Goal: Transaction & Acquisition: Purchase product/service

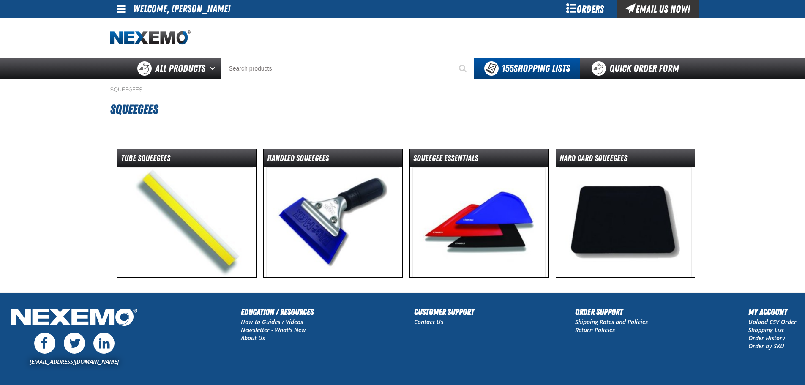
click at [529, 230] on img at bounding box center [478, 222] width 133 height 110
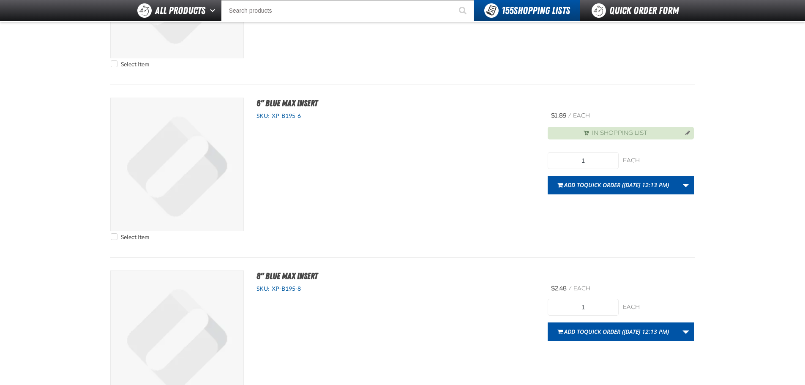
scroll to position [2724, 0]
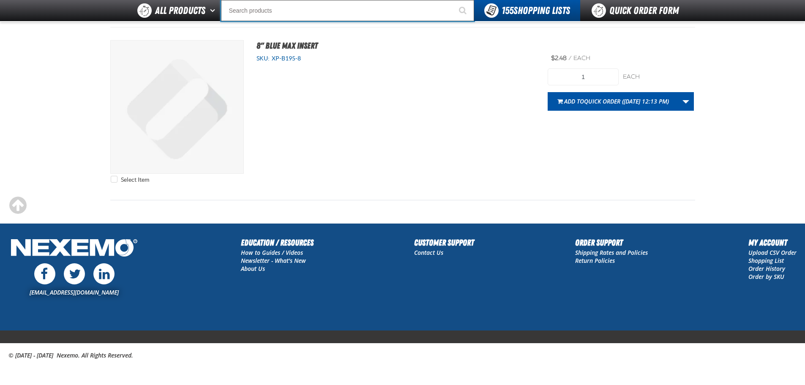
click at [283, 19] on input "Search" at bounding box center [347, 10] width 253 height 21
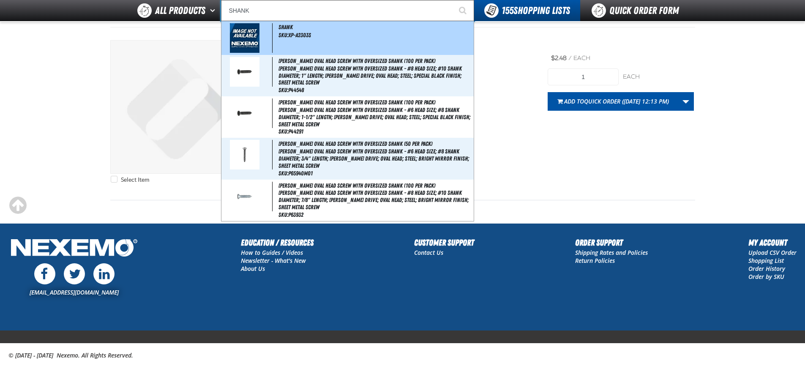
click at [291, 37] on span "SKU:XP-A2303S" at bounding box center [294, 35] width 33 height 7
type input "Shank"
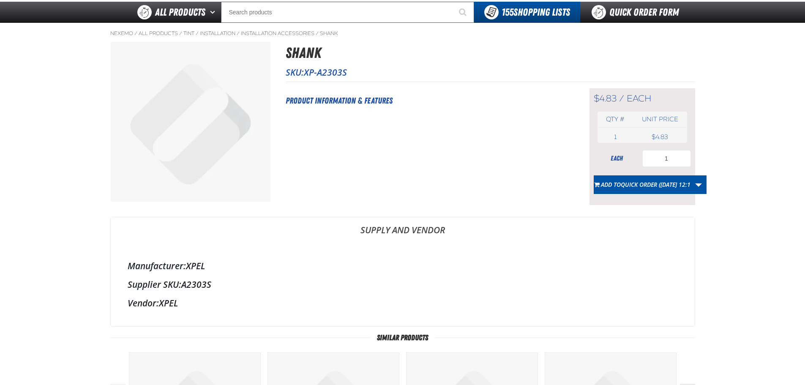
scroll to position [42, 0]
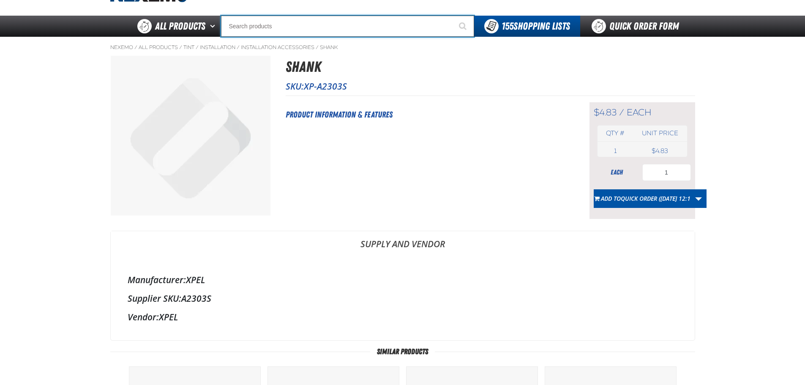
click at [299, 21] on input "Search" at bounding box center [347, 26] width 253 height 21
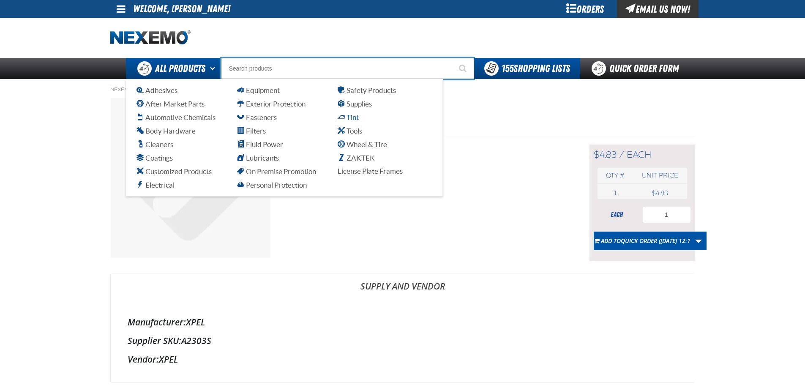
click at [354, 118] on span "Tint" at bounding box center [348, 117] width 21 height 8
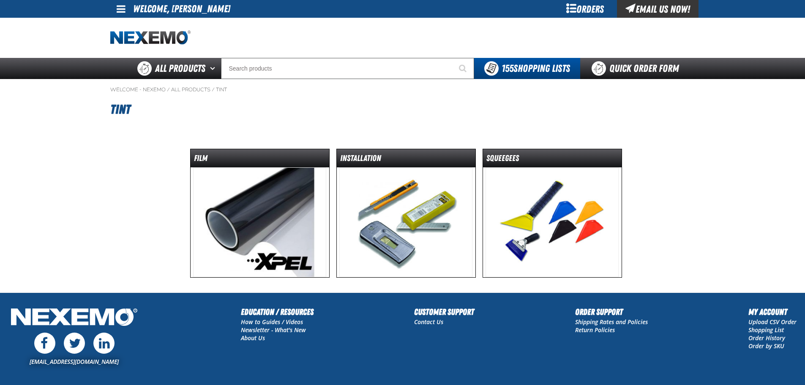
click at [523, 210] on img at bounding box center [552, 222] width 133 height 110
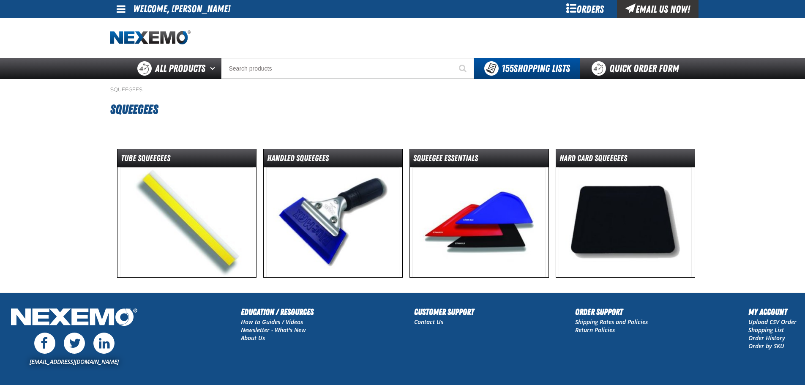
click at [616, 202] on img at bounding box center [625, 222] width 133 height 110
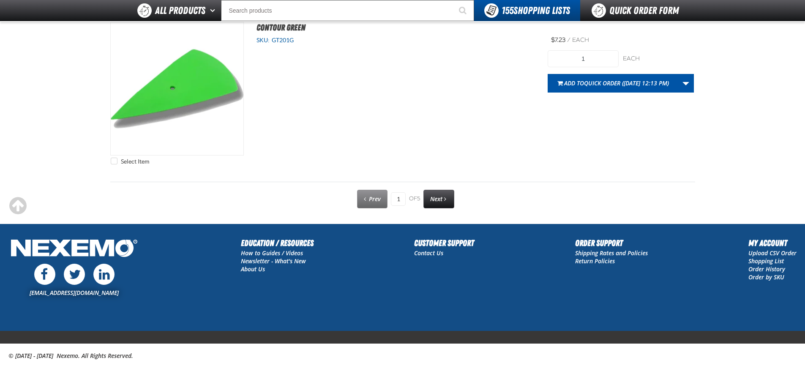
scroll to position [4298, 0]
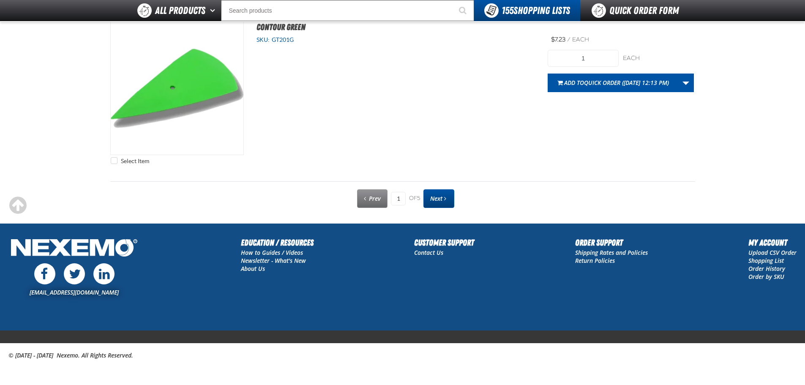
click at [439, 196] on span "Next" at bounding box center [436, 198] width 12 height 8
type input "2"
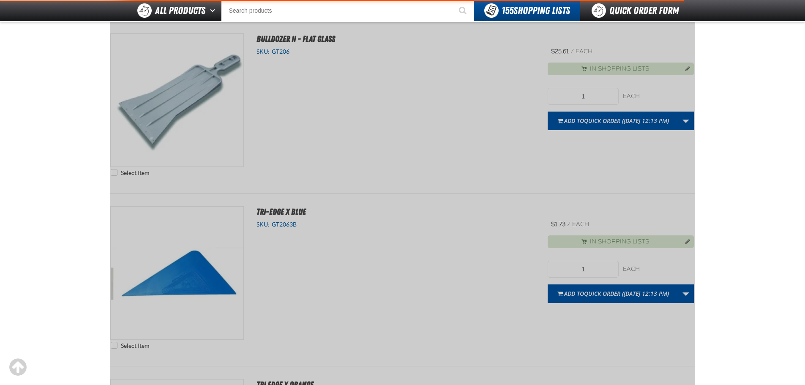
scroll to position [153, 0]
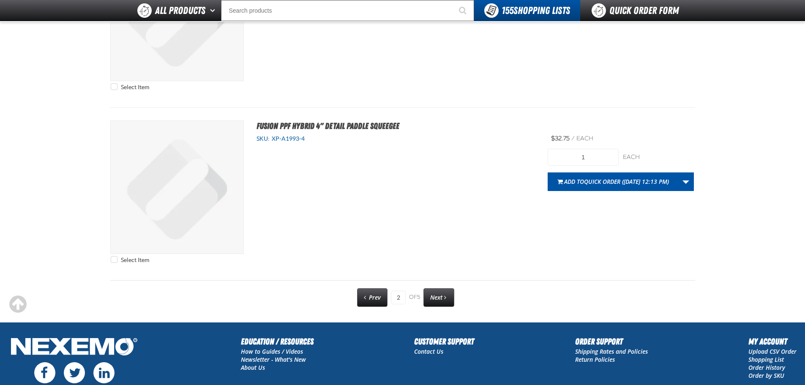
scroll to position [4226, 0]
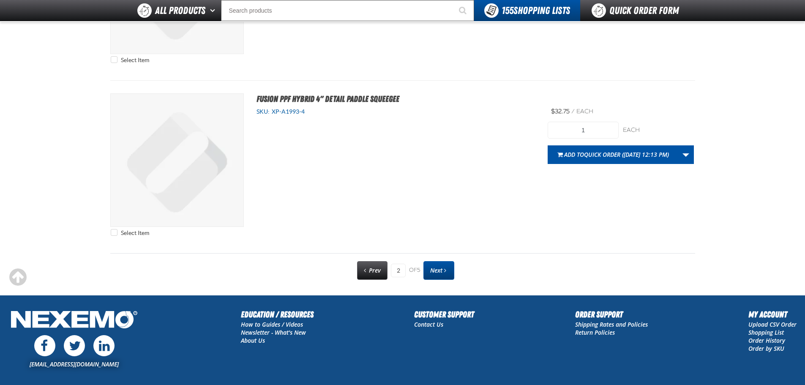
click at [439, 272] on span "Next" at bounding box center [436, 270] width 12 height 8
type input "3"
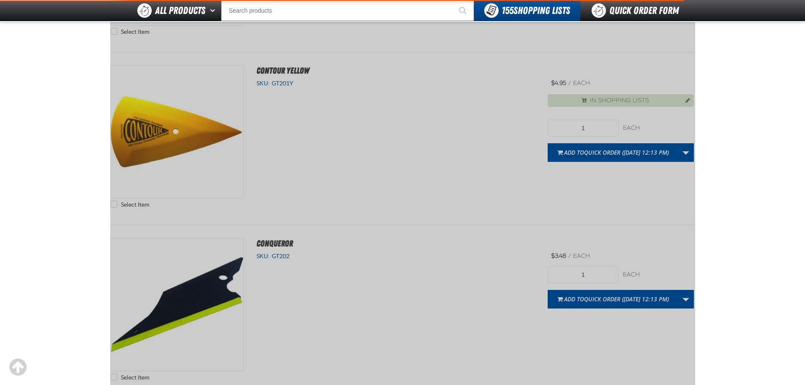
scroll to position [153, 0]
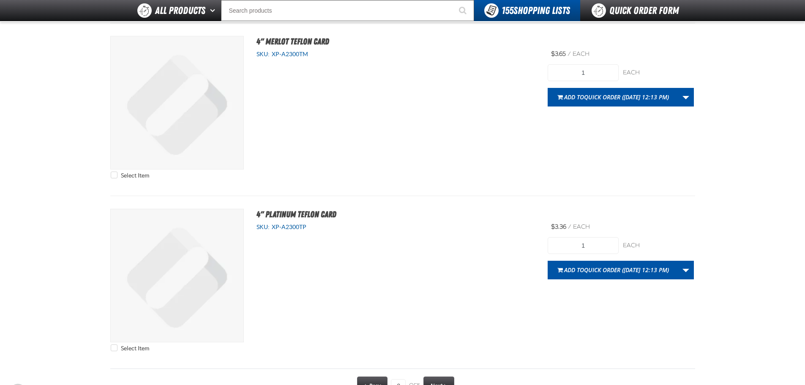
scroll to position [4141, 0]
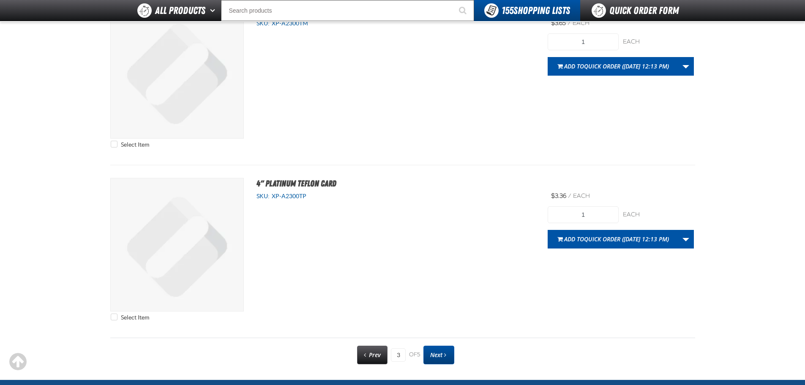
click at [434, 352] on span "Next" at bounding box center [436, 355] width 12 height 8
type input "4"
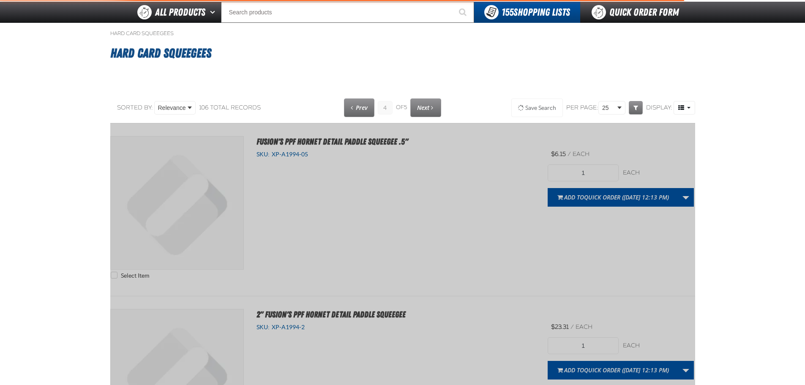
scroll to position [2, 0]
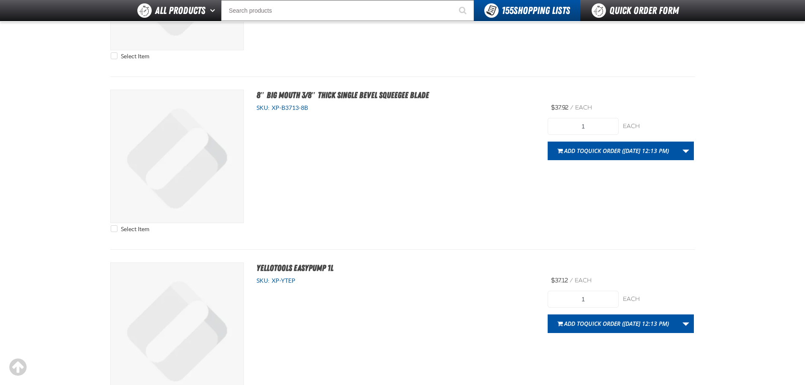
scroll to position [4298, 0]
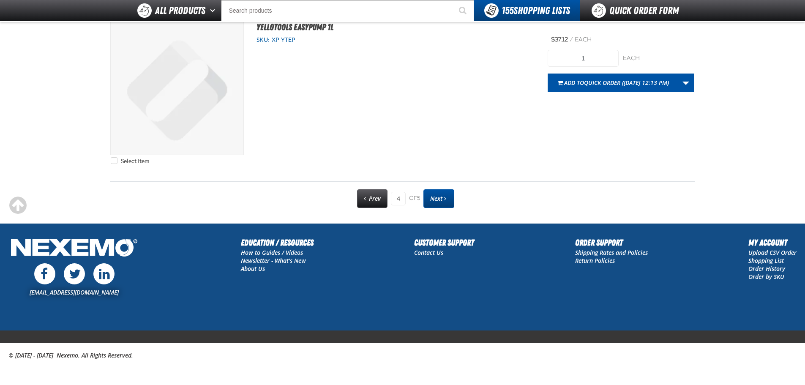
click at [438, 196] on span "Next" at bounding box center [436, 198] width 12 height 8
type input "5"
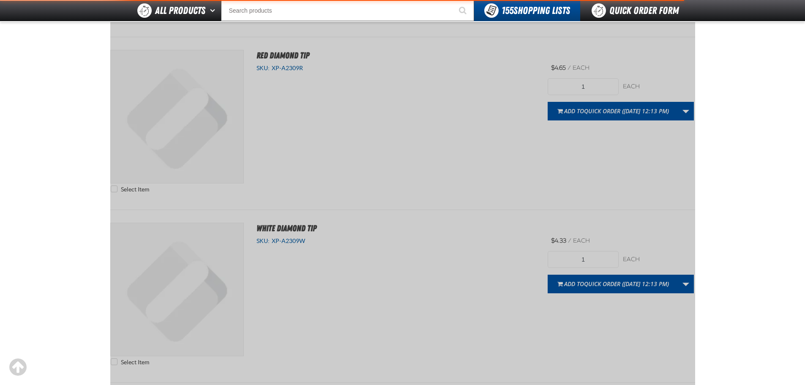
scroll to position [153, 0]
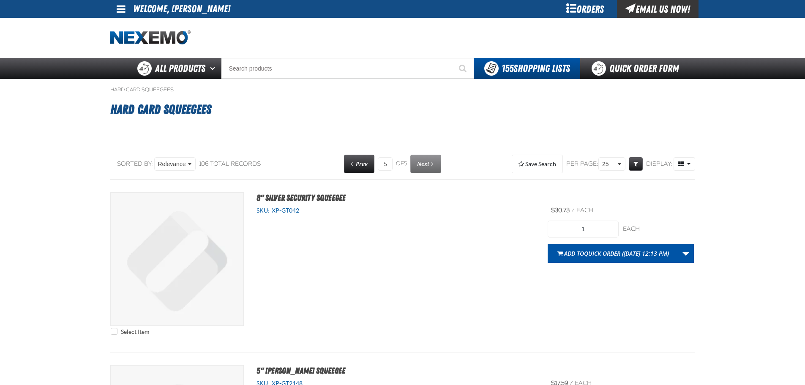
click at [574, 10] on div "Orders" at bounding box center [585, 9] width 63 height 18
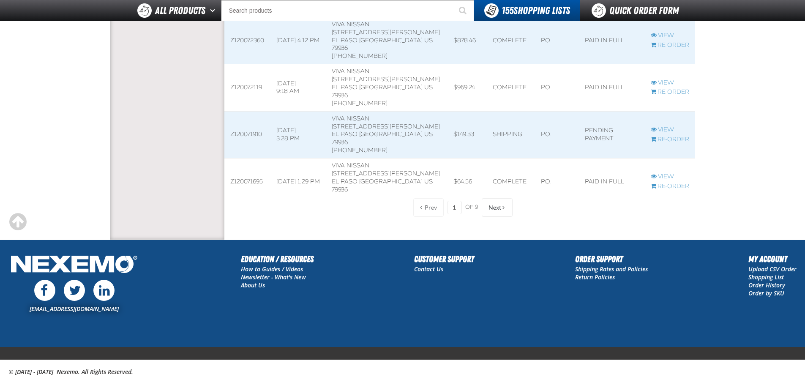
scroll to position [1327, 0]
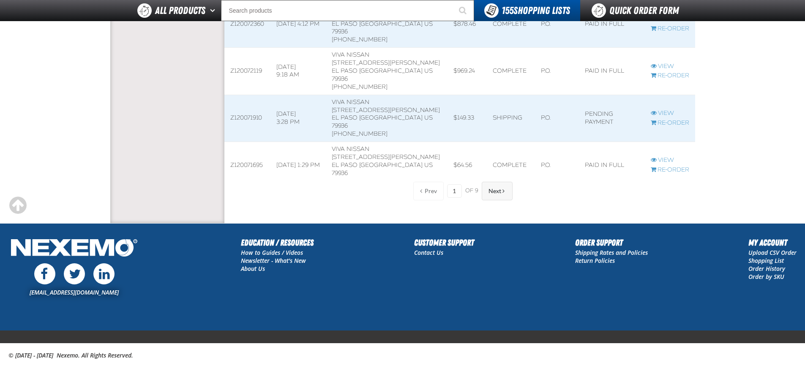
click at [491, 194] on span "Next" at bounding box center [495, 191] width 13 height 7
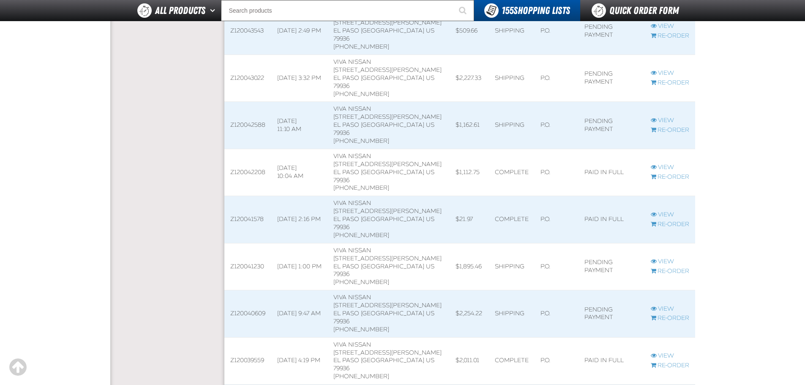
scroll to position [313, 0]
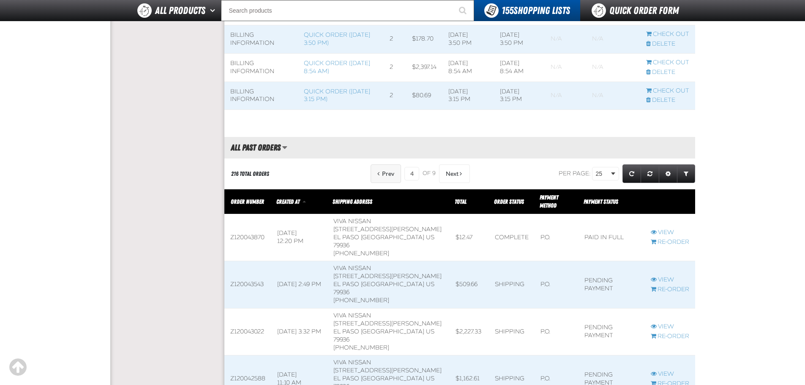
click at [385, 171] on span "Prev" at bounding box center [388, 173] width 12 height 7
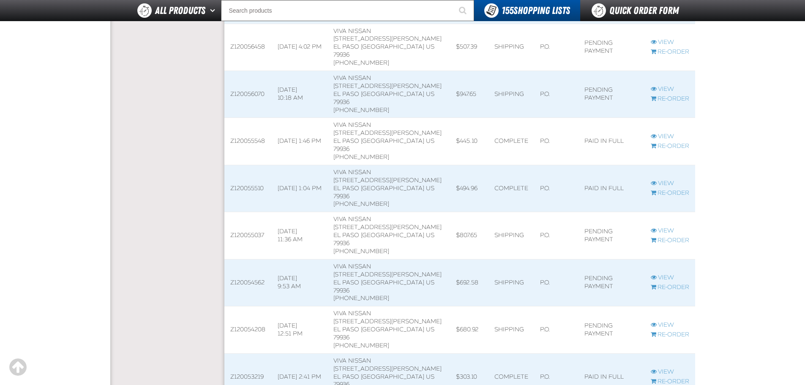
scroll to position [989, 0]
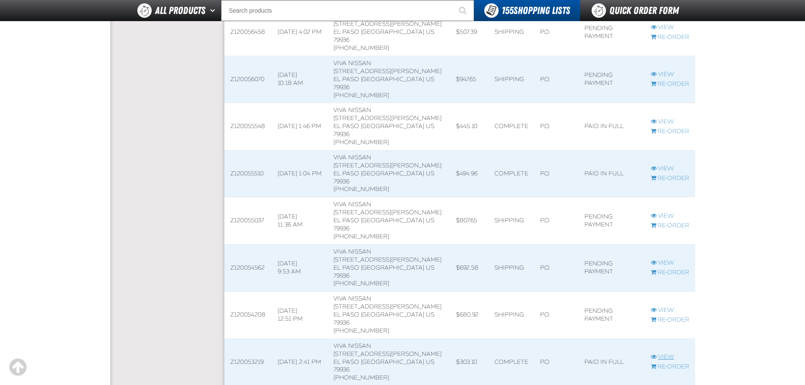
click at [662, 353] on link "View" at bounding box center [670, 357] width 38 height 8
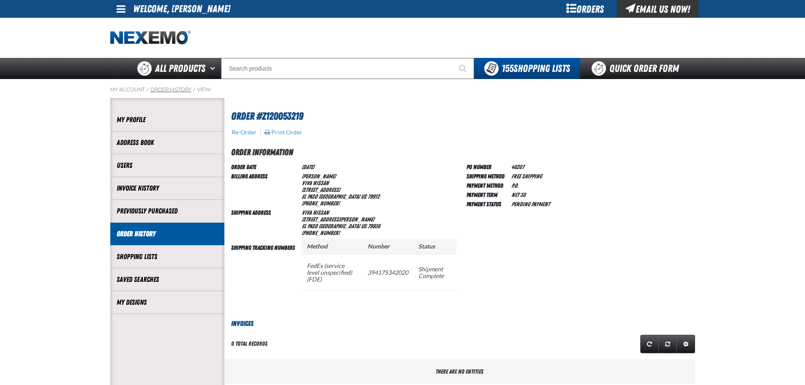
click at [182, 92] on link "Order History" at bounding box center [170, 89] width 41 height 7
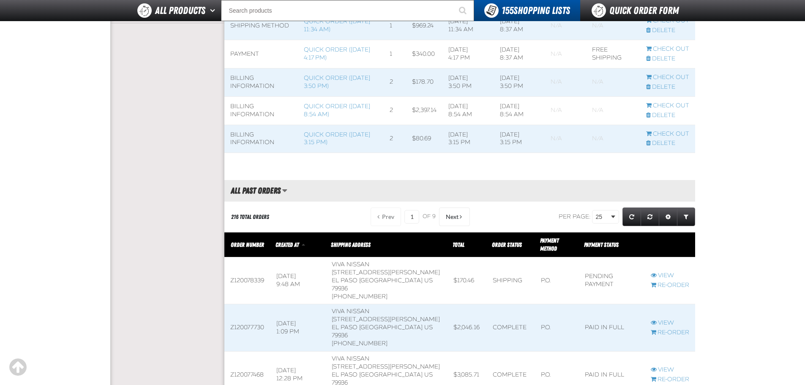
scroll to position [423, 0]
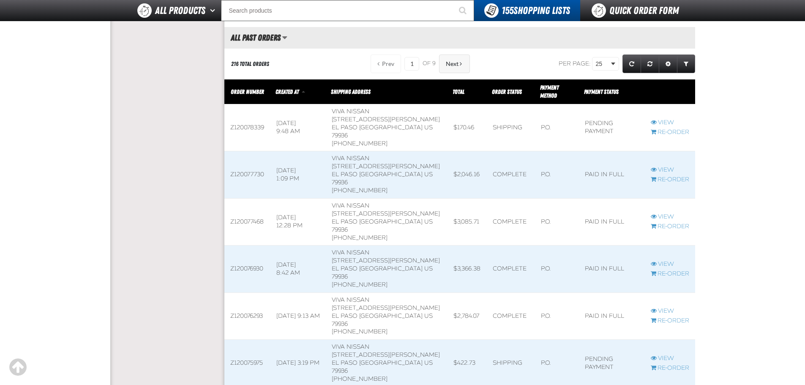
click at [456, 62] on span "Next" at bounding box center [452, 63] width 13 height 7
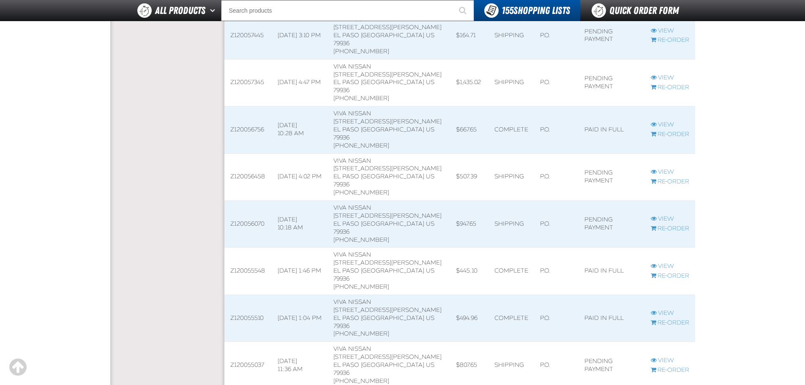
scroll to position [845, 0]
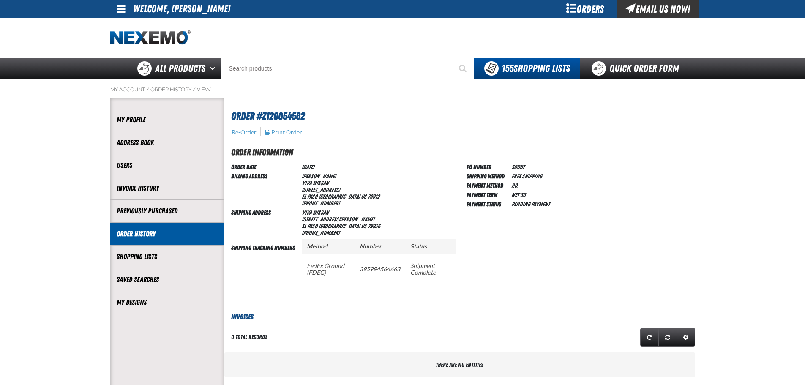
click at [165, 90] on link "Order History" at bounding box center [170, 89] width 41 height 7
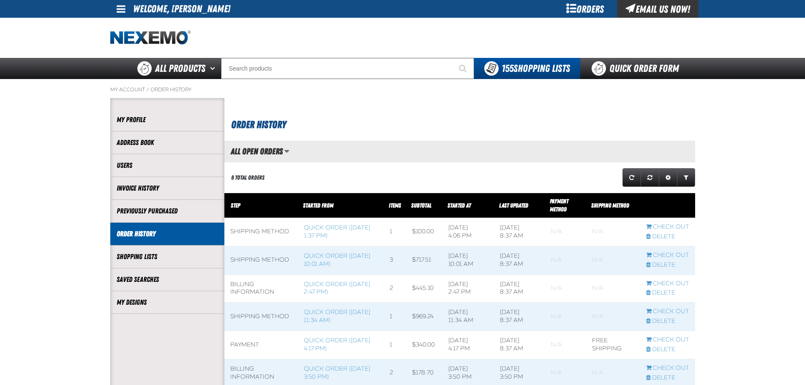
scroll to position [380, 0]
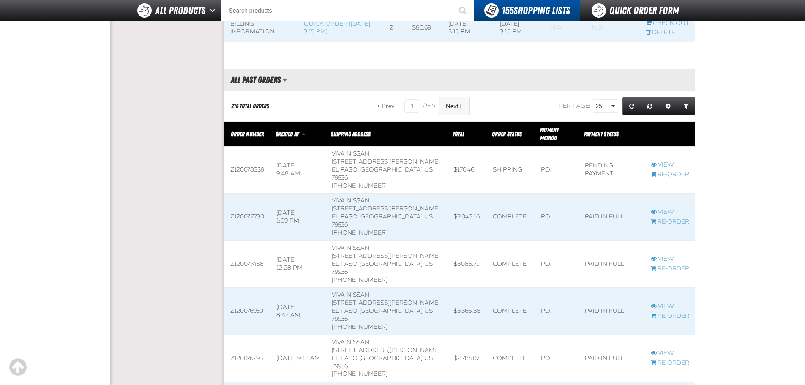
click at [447, 107] on span "Next" at bounding box center [452, 106] width 13 height 7
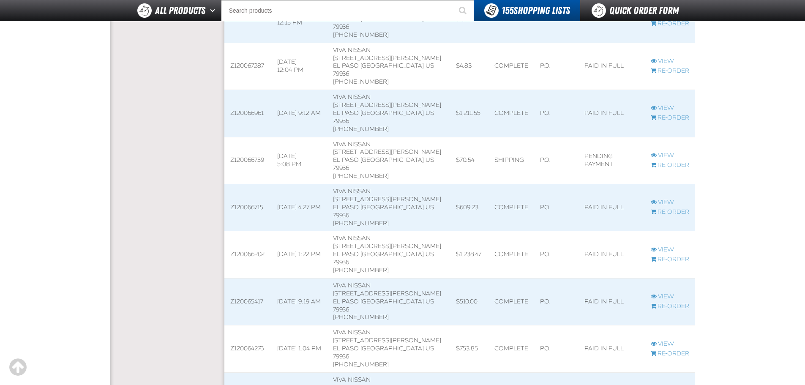
scroll to position [887, 0]
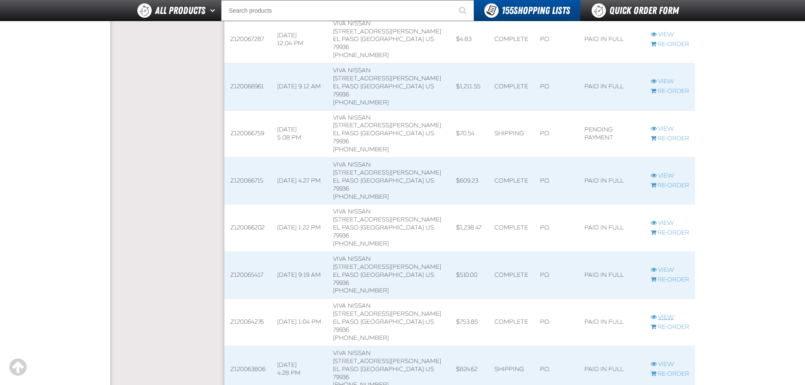
click at [671, 314] on link "View" at bounding box center [670, 318] width 38 height 8
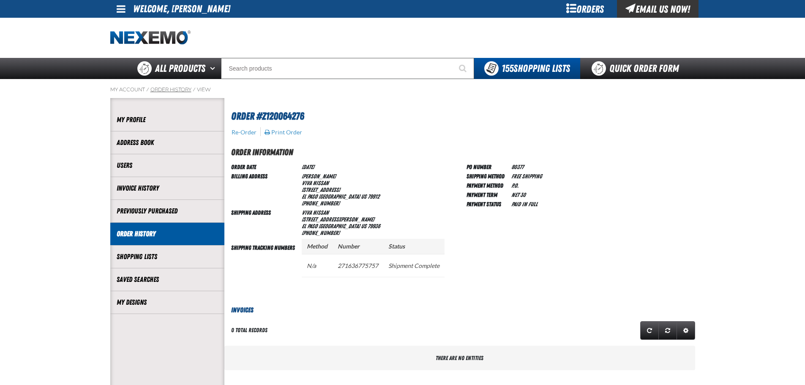
click at [168, 88] on link "Order History" at bounding box center [170, 89] width 41 height 7
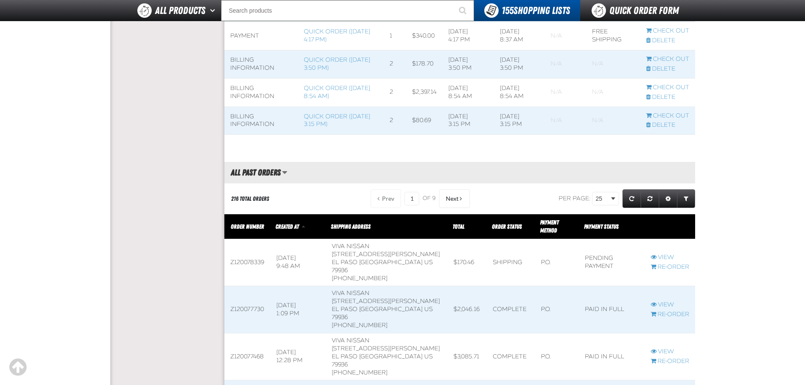
scroll to position [296, 0]
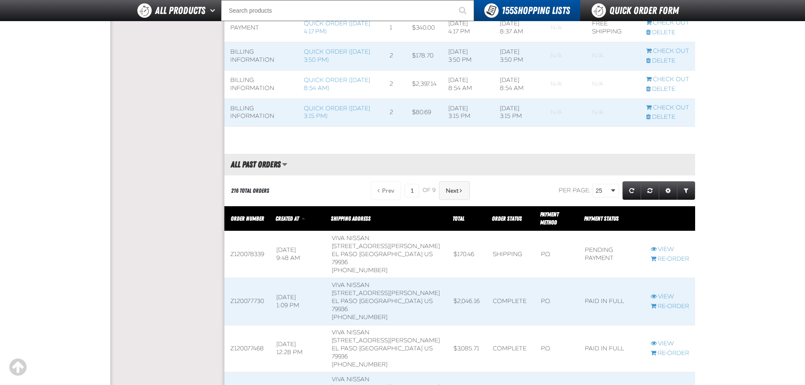
click at [454, 193] on span "Next" at bounding box center [452, 190] width 13 height 7
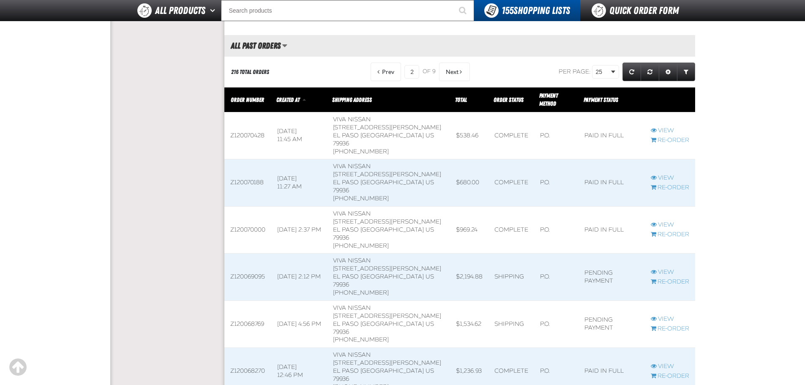
scroll to position [296, 0]
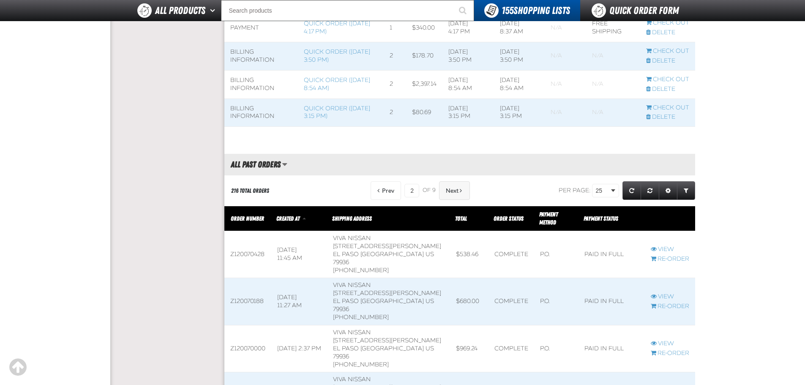
click at [462, 189] on button "Next" at bounding box center [454, 190] width 31 height 19
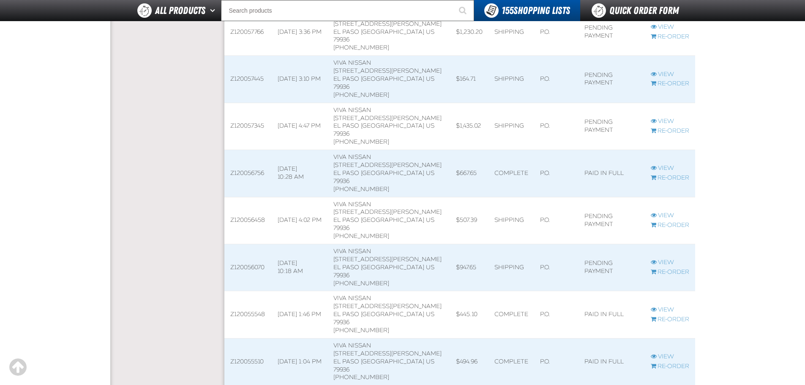
scroll to position [803, 0]
click at [669, 257] on link "View" at bounding box center [670, 261] width 38 height 8
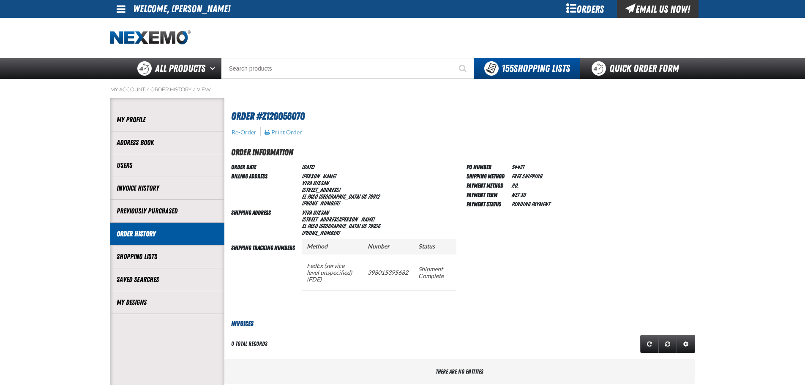
click at [169, 87] on link "Order History" at bounding box center [170, 89] width 41 height 7
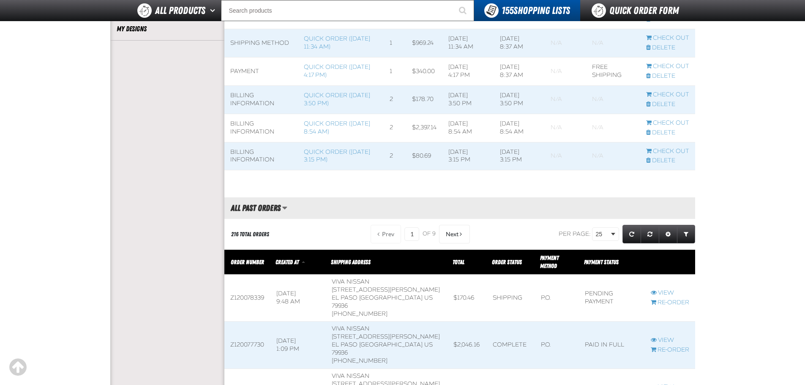
scroll to position [127, 0]
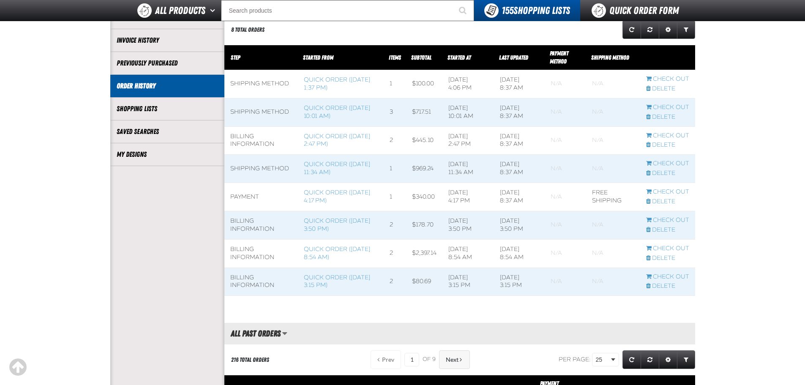
click at [450, 361] on span "Next" at bounding box center [452, 359] width 13 height 7
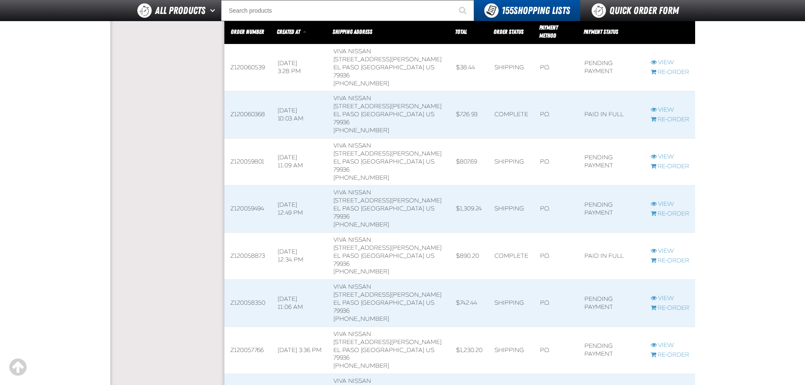
scroll to position [507, 0]
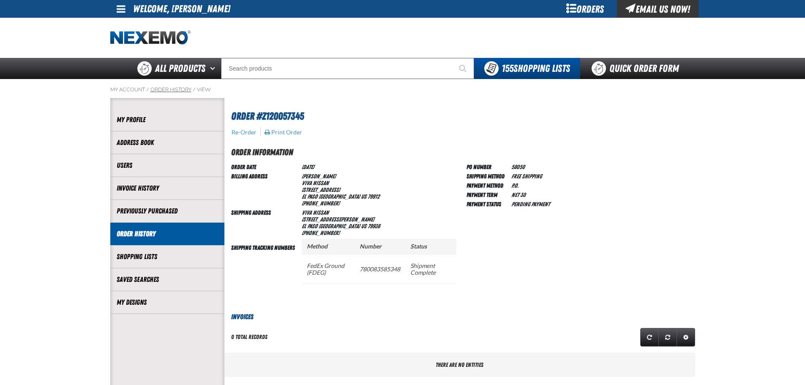
click at [169, 91] on link "Order History" at bounding box center [170, 89] width 41 height 7
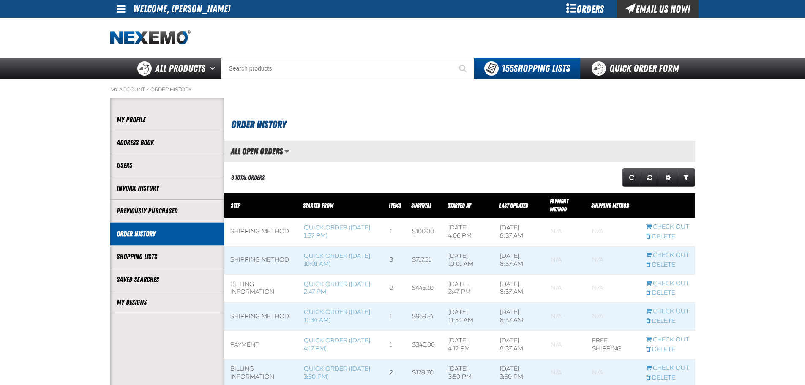
scroll to position [211, 0]
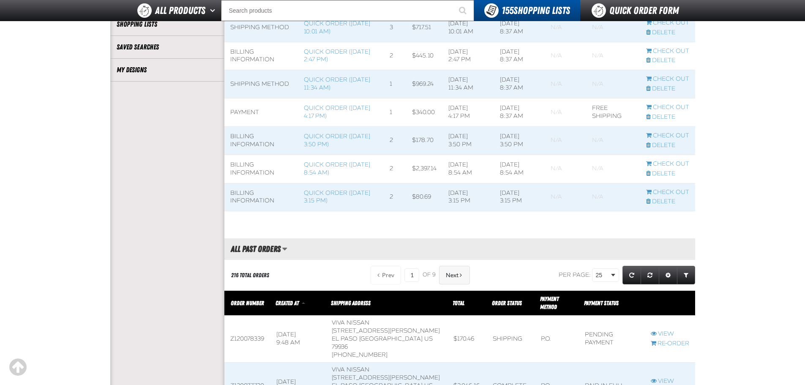
click at [449, 281] on button "Next" at bounding box center [454, 275] width 31 height 19
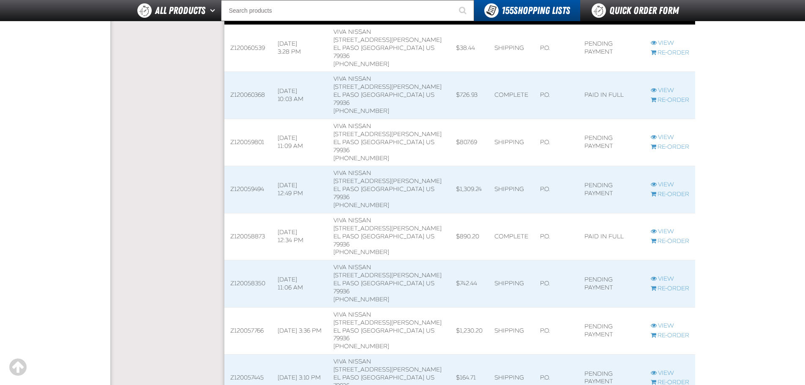
scroll to position [507, 0]
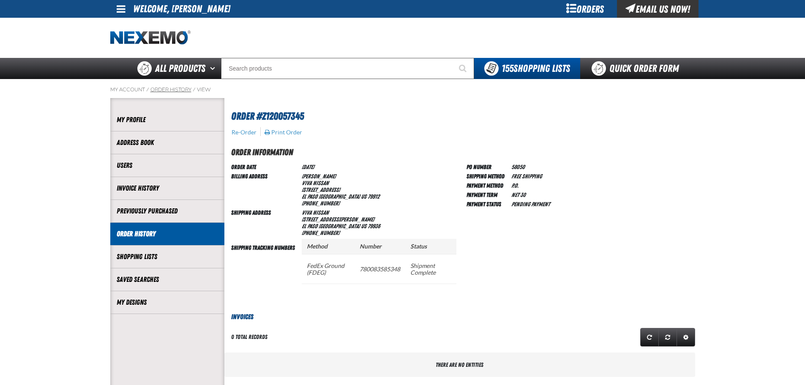
click at [181, 91] on link "Order History" at bounding box center [170, 89] width 41 height 7
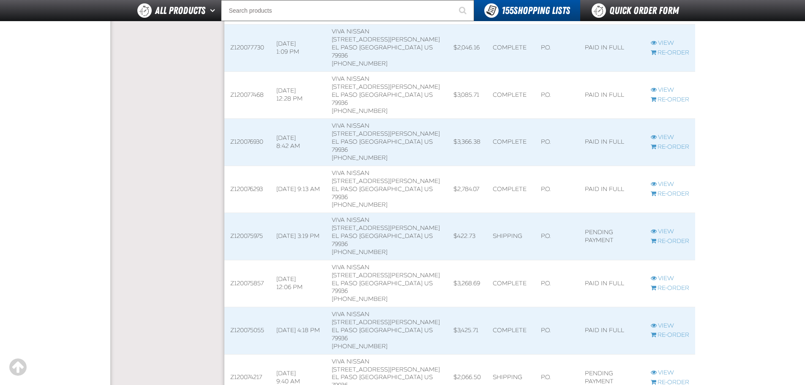
scroll to position [254, 0]
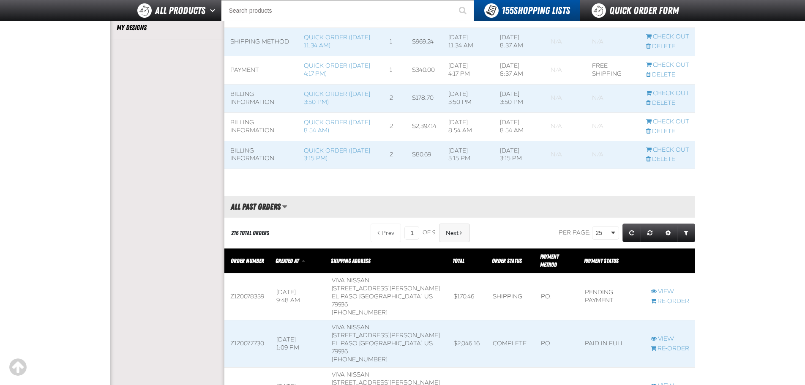
click at [460, 234] on span at bounding box center [461, 233] width 2 height 6
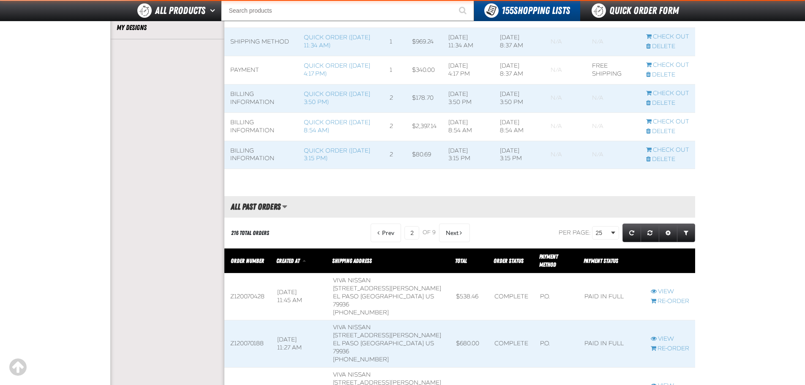
click at [460, 234] on span at bounding box center [461, 233] width 2 height 6
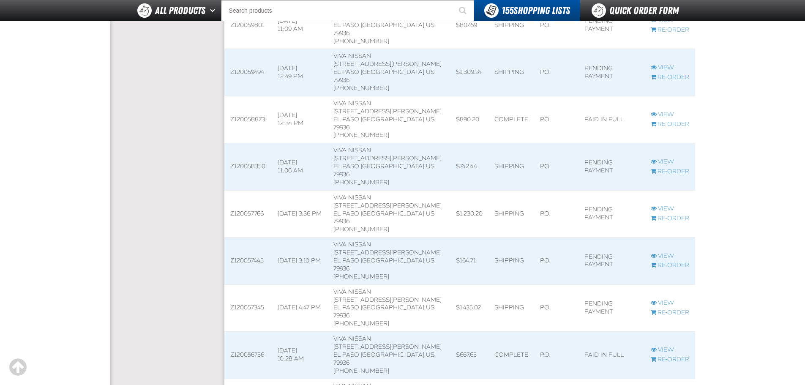
scroll to position [634, 0]
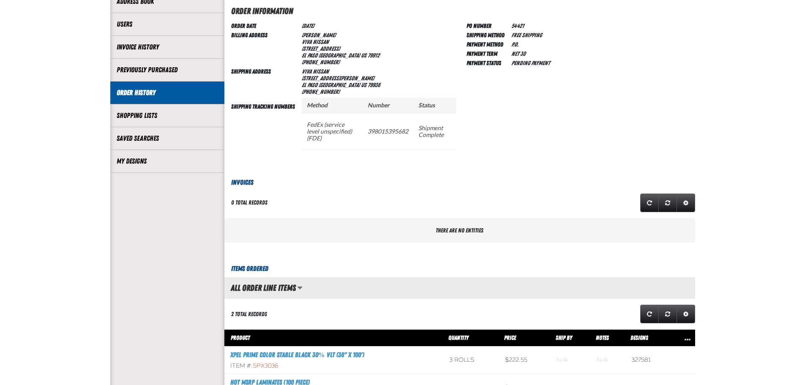
scroll to position [42, 0]
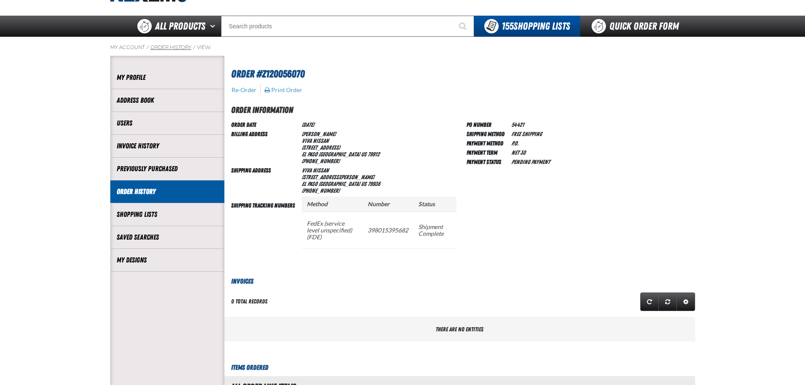
click at [179, 46] on link "Order History" at bounding box center [170, 47] width 41 height 7
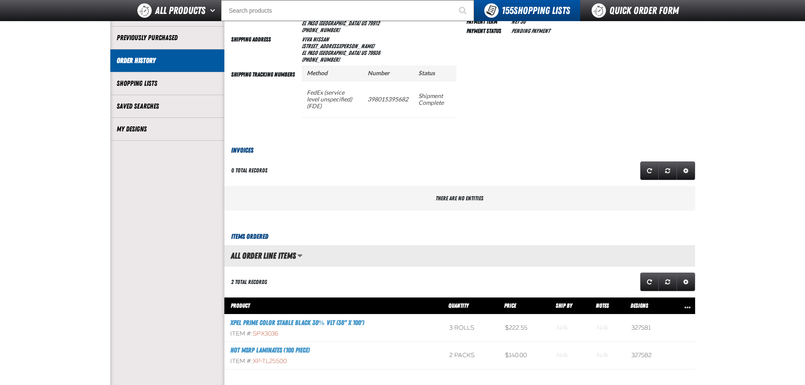
scroll to position [296, 0]
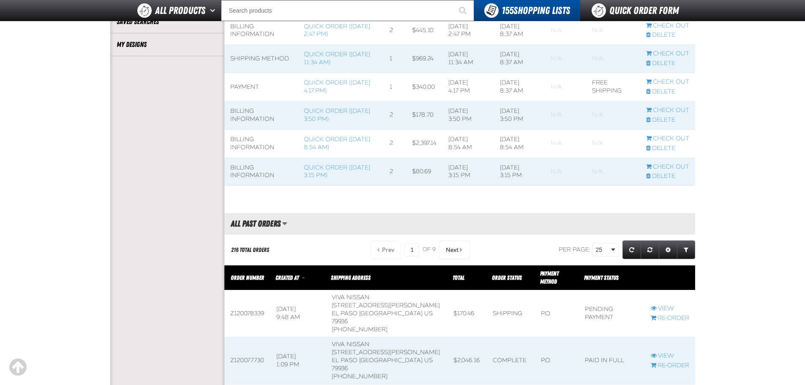
scroll to position [254, 0]
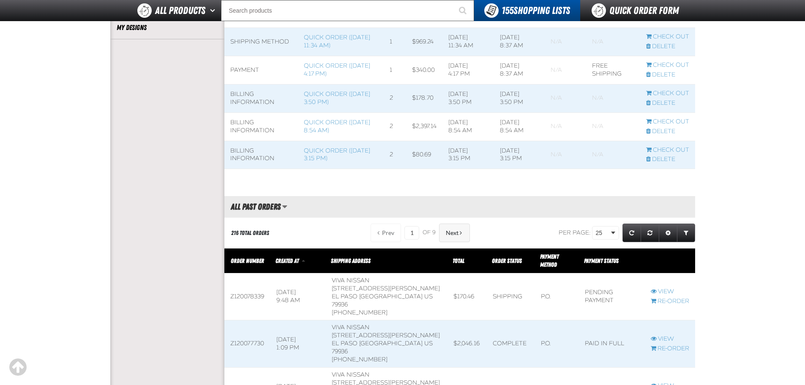
click at [453, 234] on span "Next" at bounding box center [452, 232] width 13 height 7
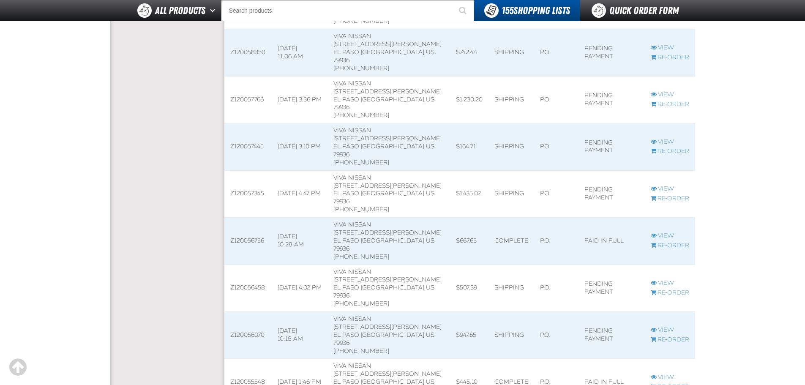
scroll to position [718, 0]
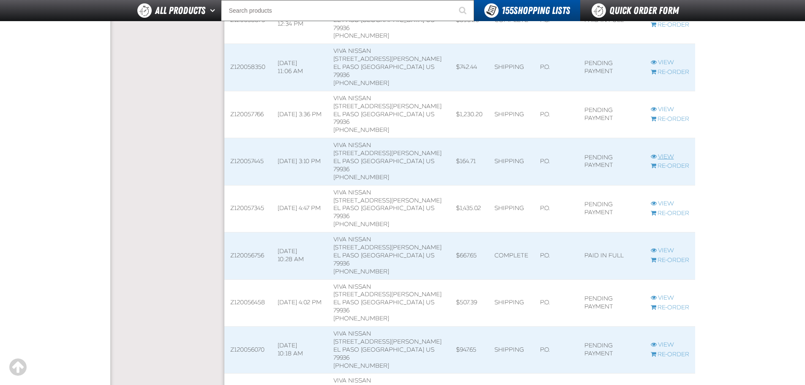
click at [666, 153] on link "View" at bounding box center [670, 157] width 38 height 8
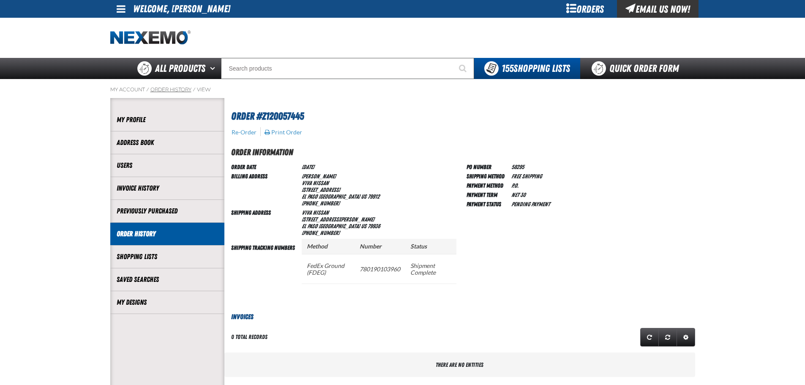
click at [178, 90] on link "Order History" at bounding box center [170, 89] width 41 height 7
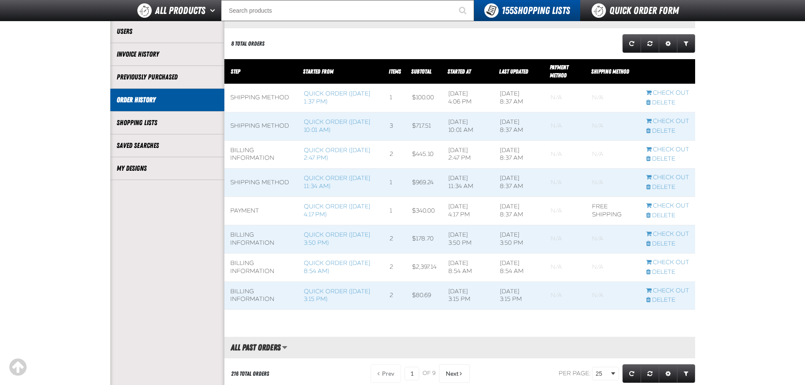
scroll to position [254, 0]
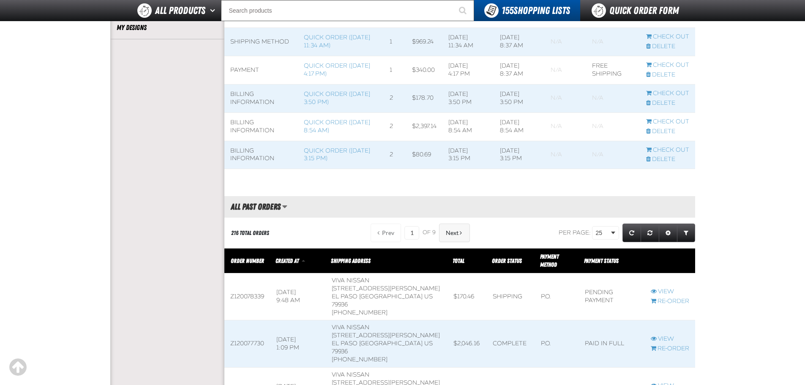
click at [452, 237] on button "Next" at bounding box center [454, 233] width 31 height 19
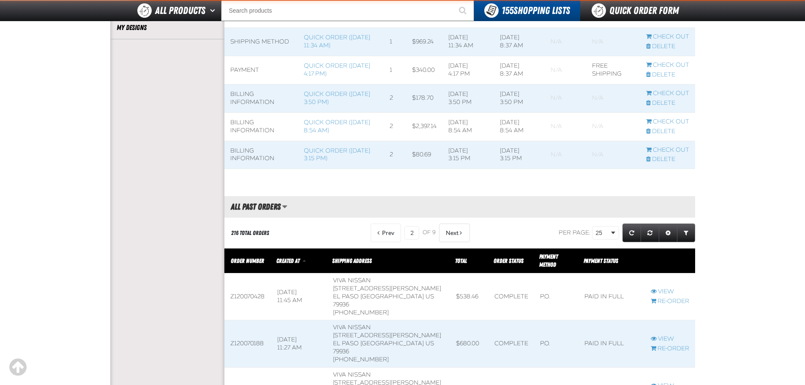
click at [452, 237] on button "Next" at bounding box center [454, 233] width 31 height 19
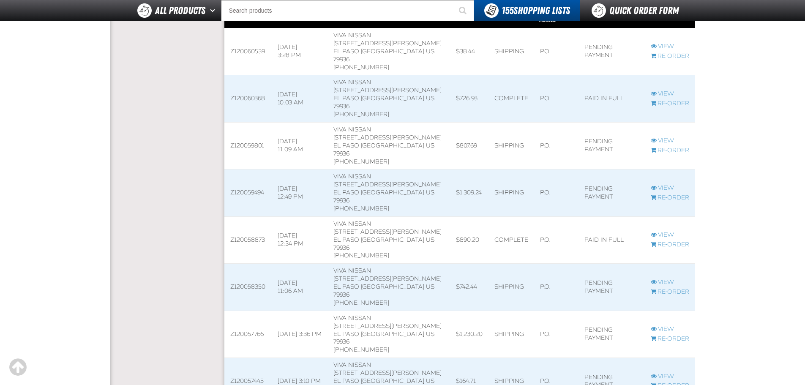
scroll to position [507, 0]
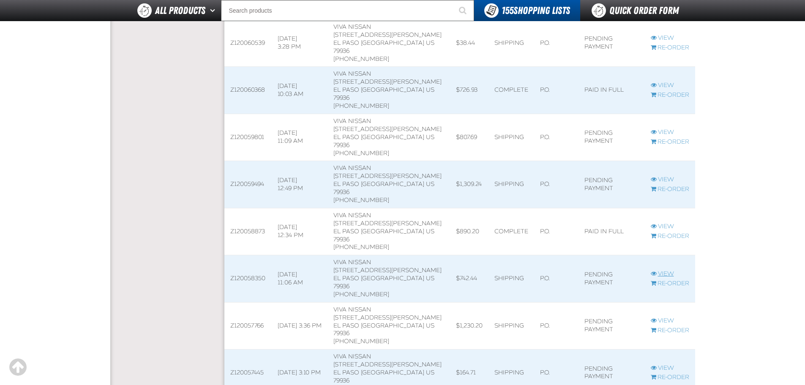
click at [660, 270] on link "View" at bounding box center [670, 274] width 38 height 8
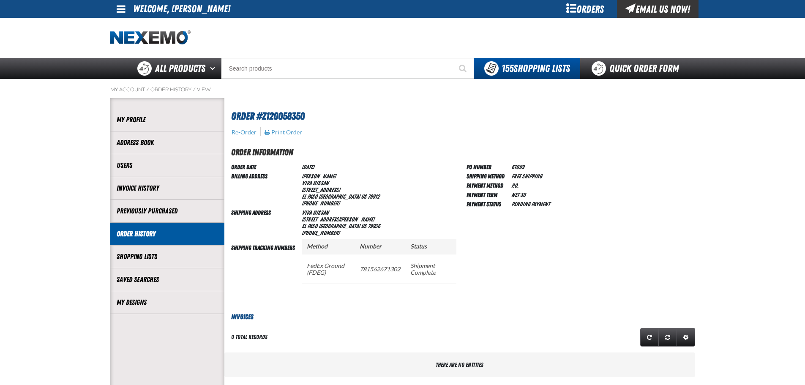
click at [163, 85] on div "My Account / Order History / View Account" at bounding box center [403, 357] width 592 height 557
click at [169, 87] on link "Order History" at bounding box center [170, 89] width 41 height 7
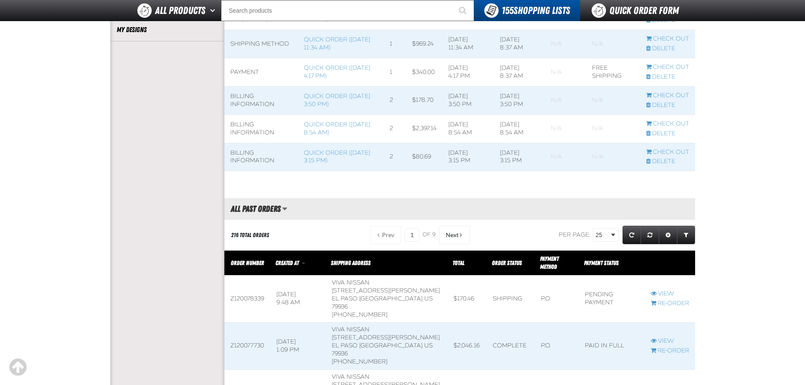
scroll to position [254, 0]
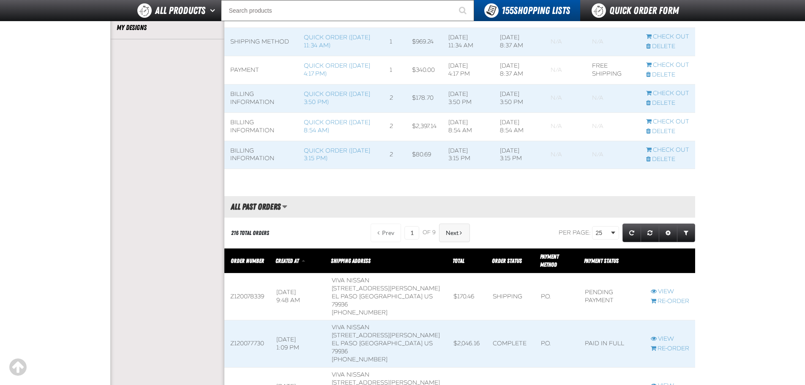
click at [451, 239] on button "Next" at bounding box center [454, 233] width 31 height 19
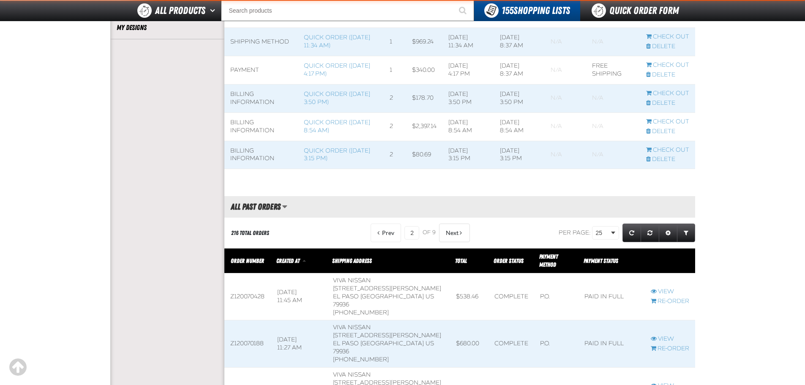
click at [451, 239] on button "Next" at bounding box center [454, 233] width 31 height 19
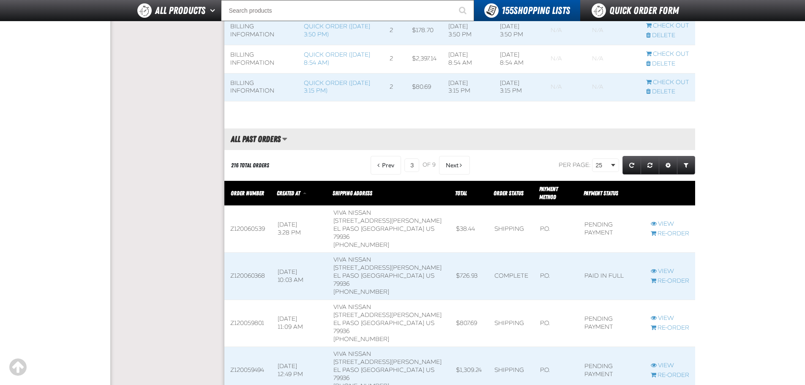
scroll to position [507, 0]
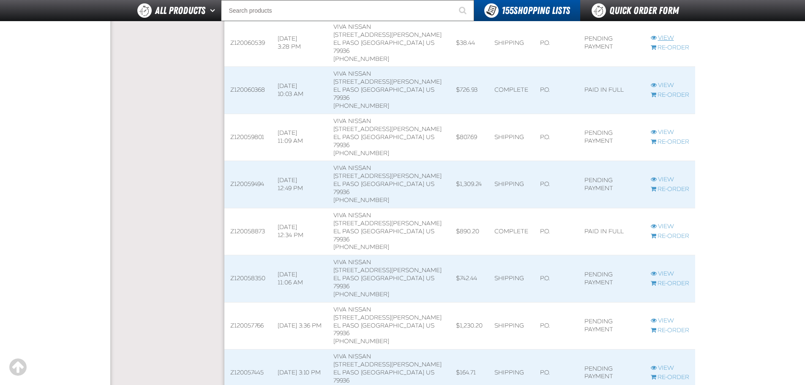
click at [663, 34] on link "View" at bounding box center [670, 38] width 38 height 8
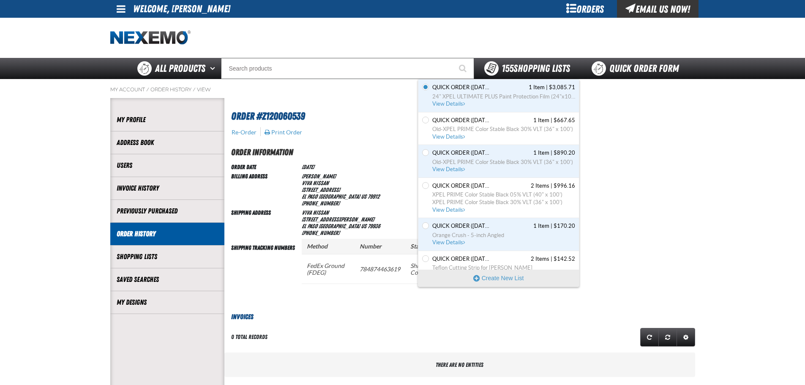
click at [502, 69] on strong "155" at bounding box center [508, 69] width 12 height 12
click at [454, 101] on span "View Details" at bounding box center [449, 104] width 34 height 6
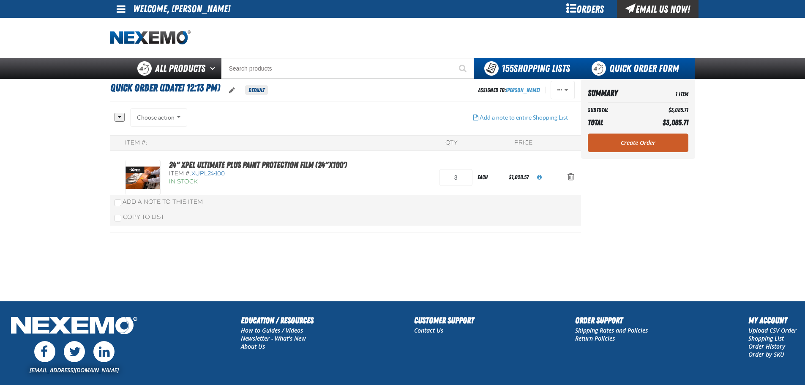
click at [638, 68] on link "Quick Order Form" at bounding box center [637, 68] width 115 height 21
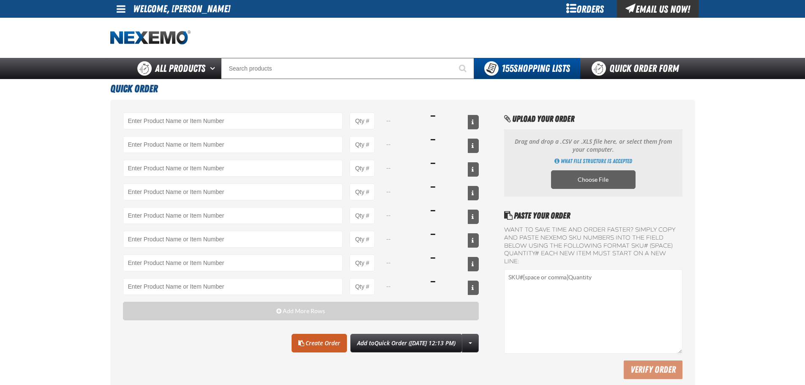
type input "U"
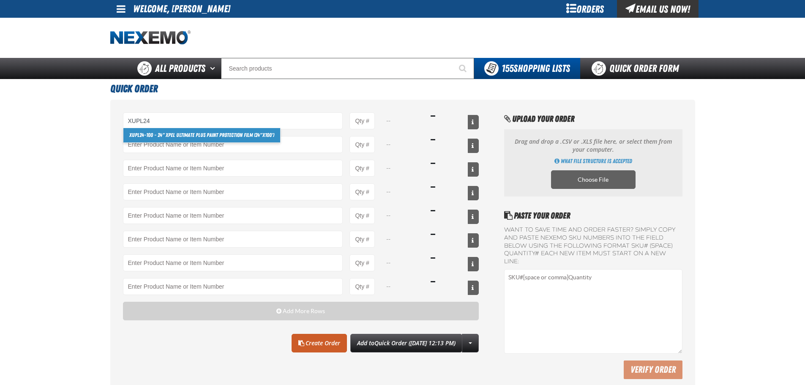
click at [243, 136] on link "XUPL24 -100 - 24" XPEL ULTIMATE PLUS Paint Protection Film (24"x100')" at bounding box center [201, 135] width 157 height 14
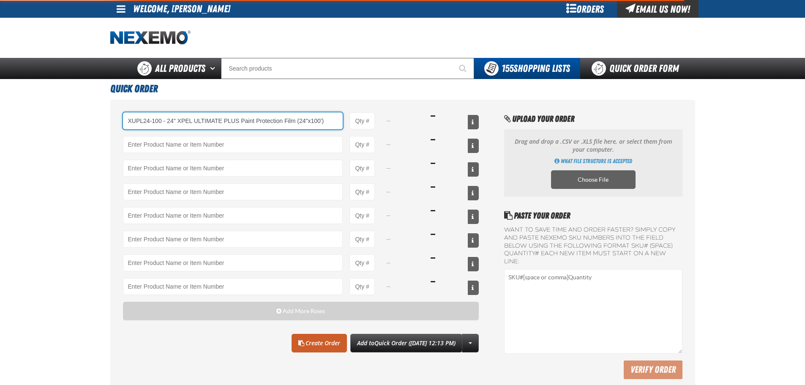
type input "XUPL24-100 - 24&quot; XPEL ULTIMATE PLUS Paint Protection Film (24&quot;x100&#x…"
type input "1"
select select "each"
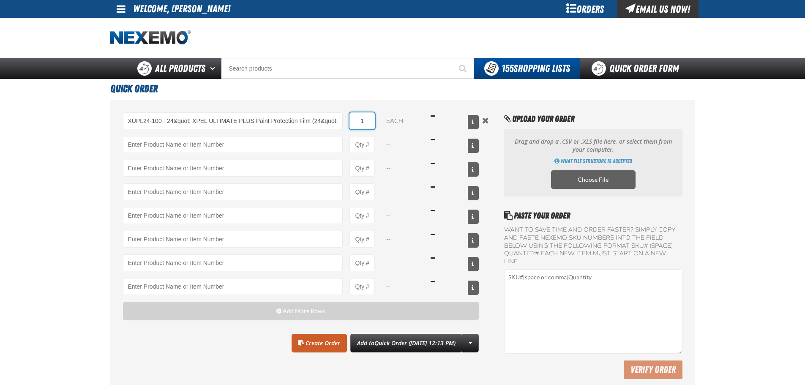
click at [367, 120] on input "1" at bounding box center [361, 120] width 25 height 17
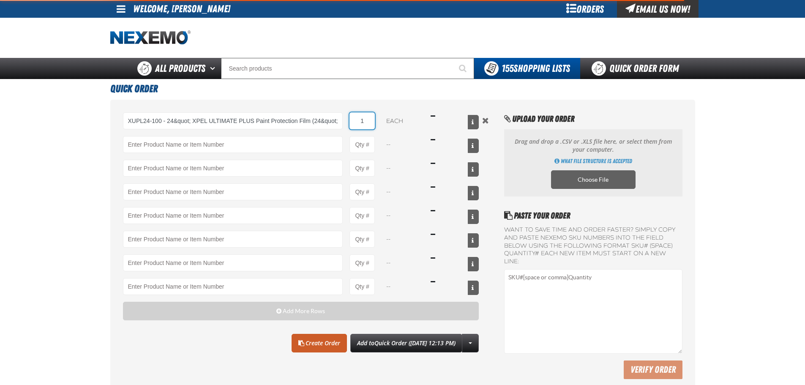
type input "XUPL24-100 - 24&quot; XPEL ULTIMATE PLUS Paint Protection Film (24&quot;x100&#x…"
click at [367, 120] on input "1" at bounding box center [361, 120] width 25 height 17
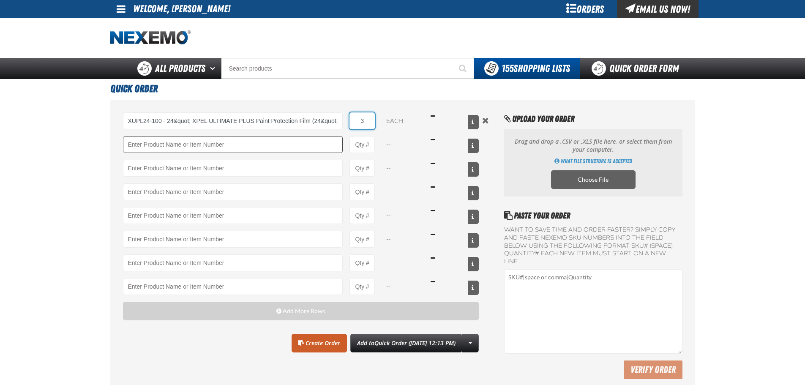
type input "3"
click at [259, 144] on input "Product" at bounding box center [233, 144] width 220 height 17
click at [645, 71] on link "Quick Order Form" at bounding box center [637, 68] width 115 height 21
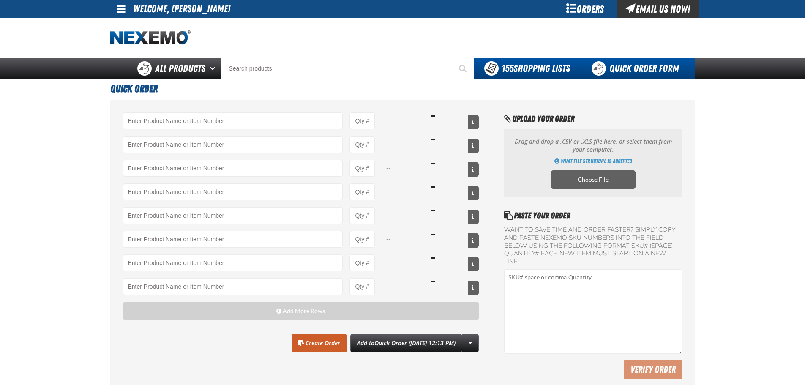
click at [642, 71] on link "Quick Order Form" at bounding box center [637, 68] width 115 height 21
click at [477, 104] on div "-- -- -- -- -- -- -- -- Add More Rows Clear All Create Order" at bounding box center [402, 248] width 585 height 296
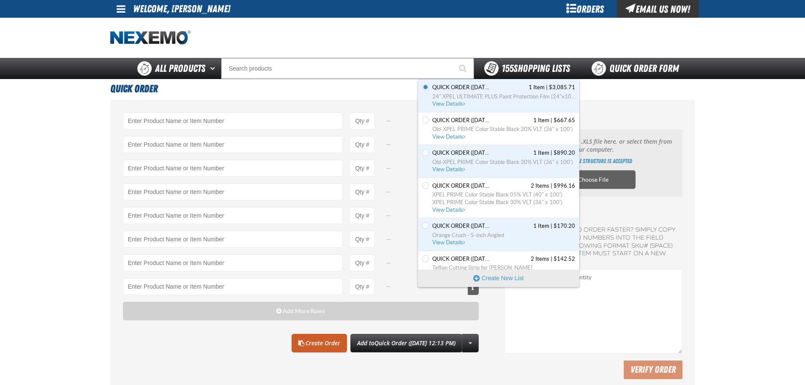
click at [532, 67] on span "155 Shopping Lists" at bounding box center [536, 69] width 68 height 12
click at [461, 99] on span "24" XPEL ULTIMATE PLUS Paint Protection Film (24"x100')" at bounding box center [503, 97] width 143 height 8
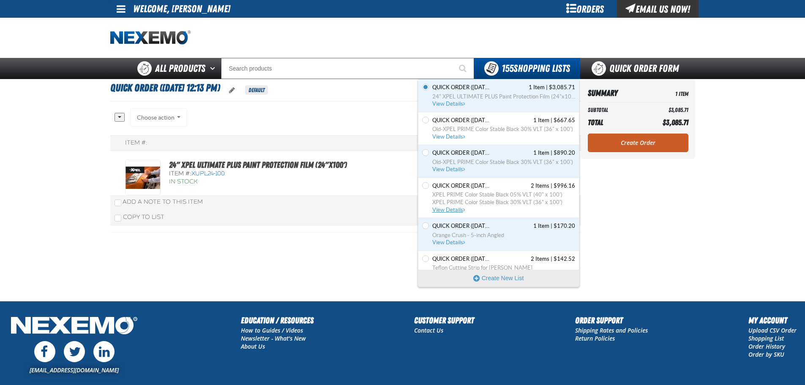
click at [494, 194] on span "XPEL PRIME Color Stable Black 05% VLT (40" x 100')" at bounding box center [503, 195] width 143 height 8
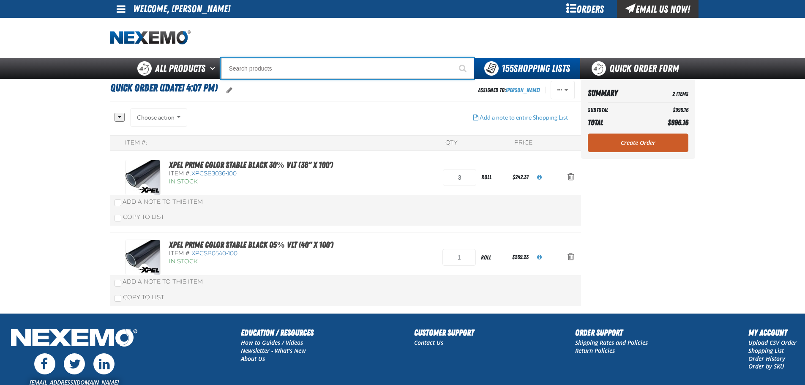
click at [383, 65] on input "Search" at bounding box center [347, 68] width 253 height 21
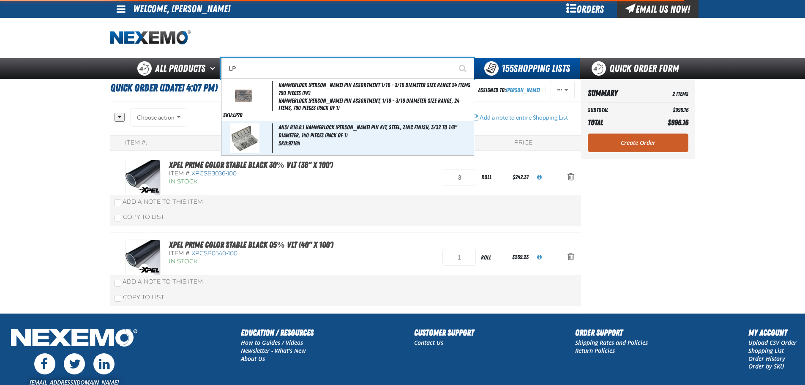
type input "L"
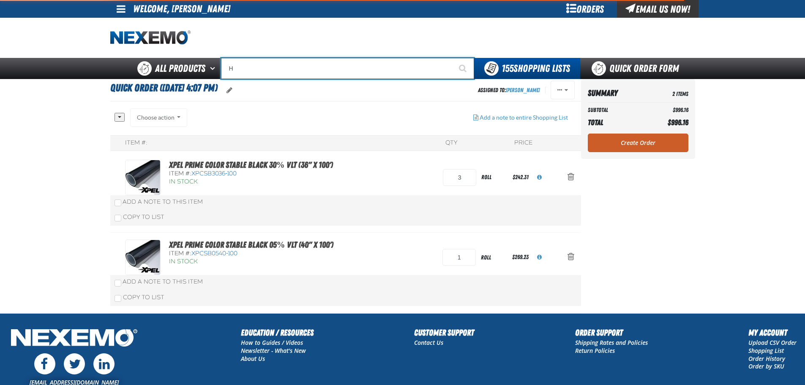
type input "HO"
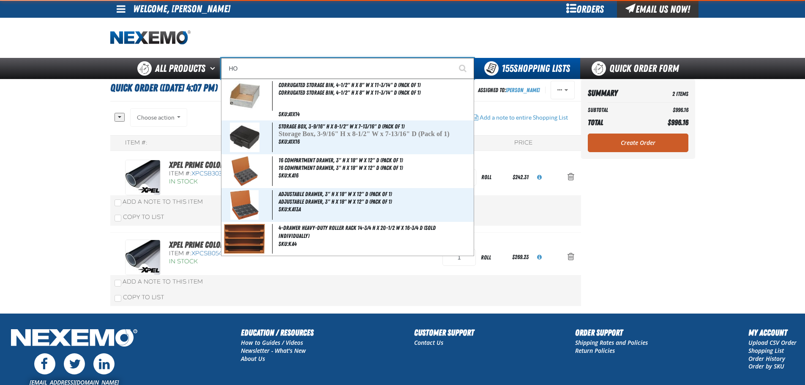
type input "HONDA"
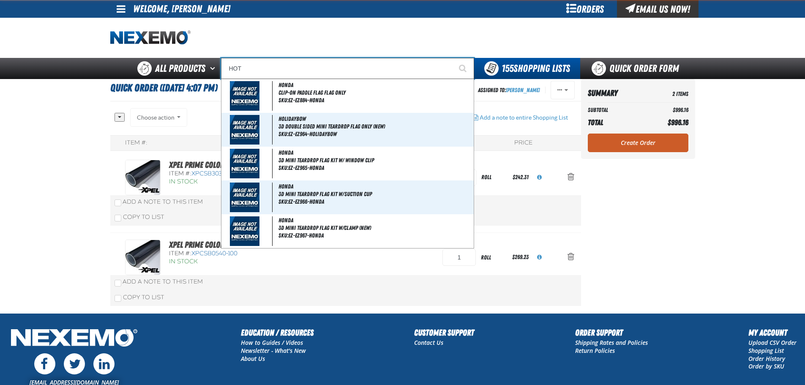
type input "HOT"
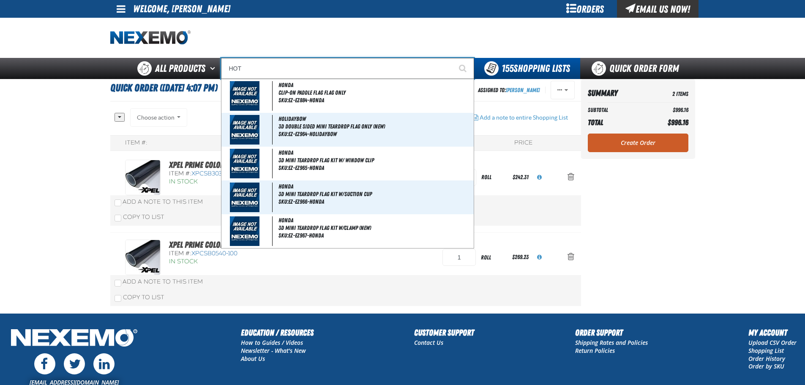
type input "HOT BUY"
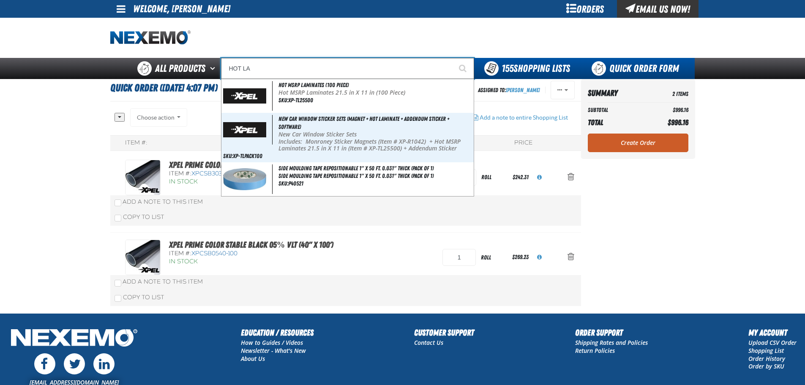
type input "HOT LA"
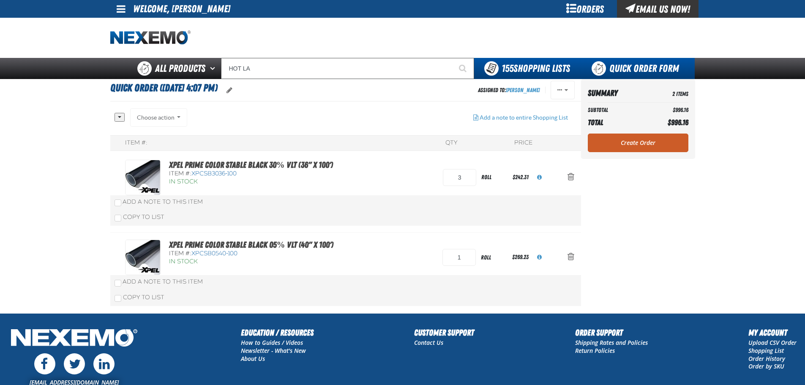
click at [635, 69] on link "Quick Order Form" at bounding box center [637, 68] width 115 height 21
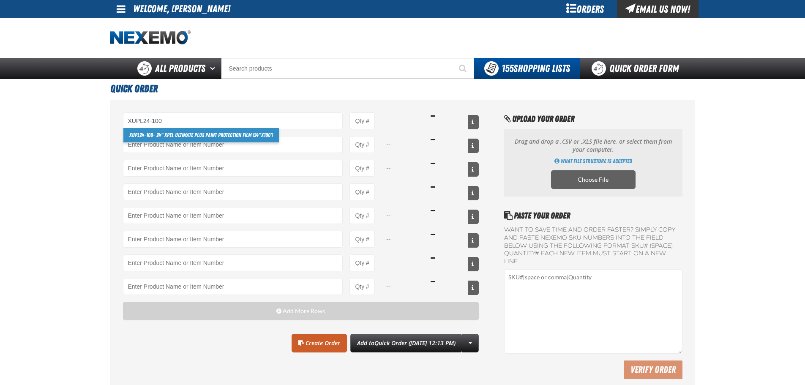
click at [183, 134] on link "XUPL24-100 - 24" XPEL ULTIMATE PLUS Paint Protection Film (24"x100')" at bounding box center [201, 135] width 156 height 14
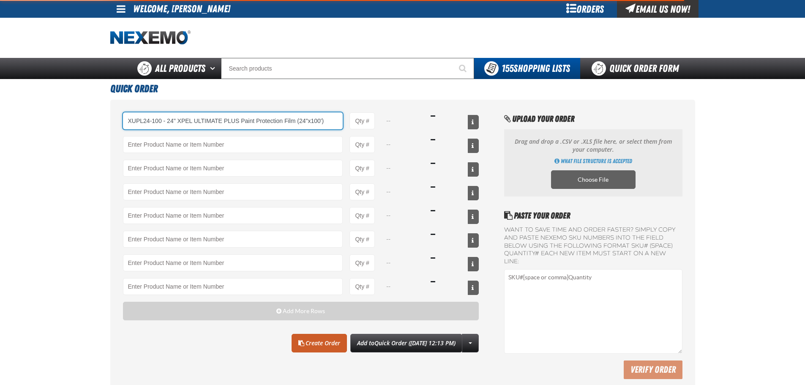
type input "XUPL24-100 - 24&quot; XPEL ULTIMATE PLUS Paint Protection Film (24&quot;x100&#x…"
type input "1"
select select "each"
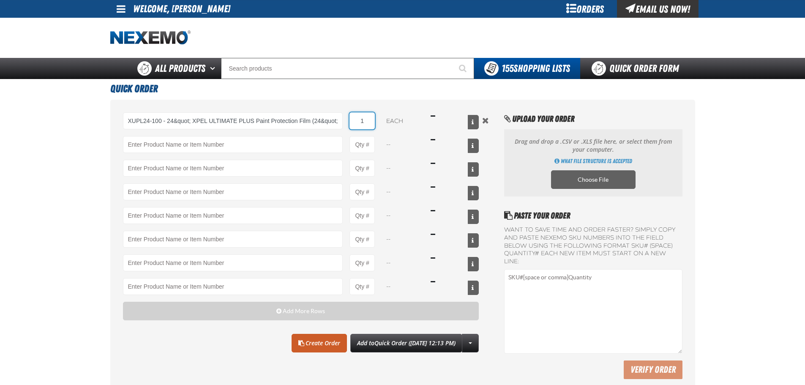
type input "XUPL24-100 - 24&quot; XPEL ULTIMATE PLUS Paint Protection Film (24&quot;x100&#x…"
type input "3"
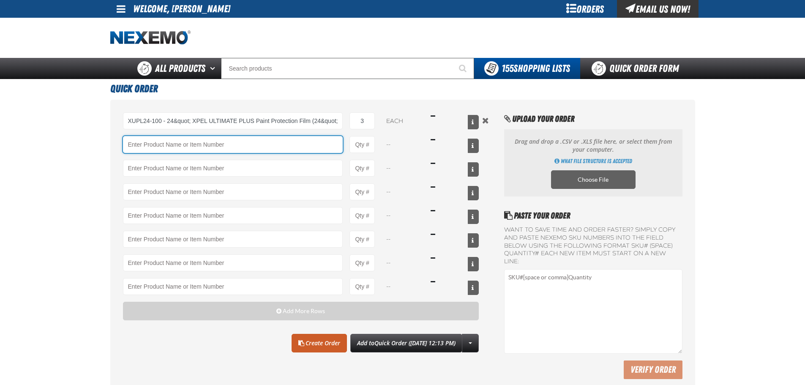
click at [185, 142] on input "Product" at bounding box center [233, 144] width 220 height 17
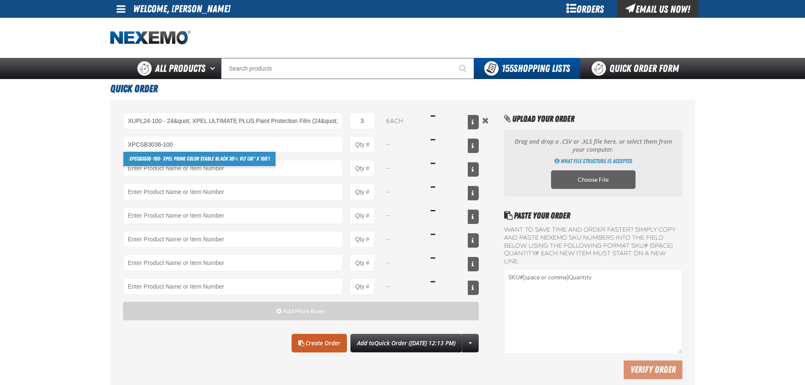
click at [202, 159] on link "XPCSB3036-100 - XPEL PRIME Color Stable Black 30% VLT (36" x 100')" at bounding box center [199, 159] width 153 height 14
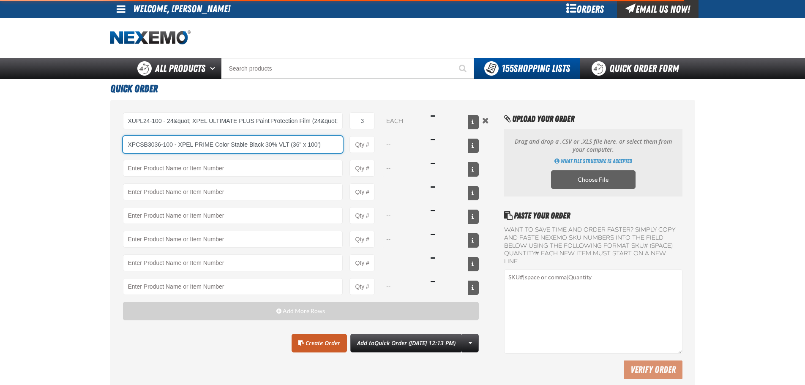
type input "XPCSB3036-100 - XPEL PRIME Color Stable Black 30% VLT (36&quot; x 100&#x27;)"
type input "1"
select select "roll"
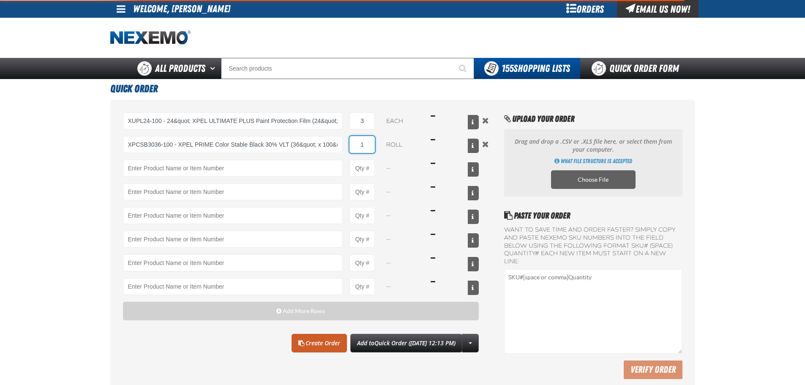
type input "XPCSB3036-100 - XPEL PRIME Color Stable Black 30% VLT (36&quot; x 100&#x27;)"
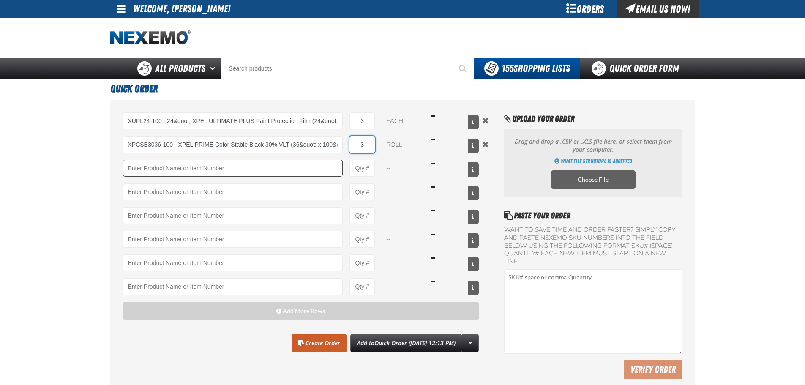
type input "3"
click at [204, 168] on input "Product" at bounding box center [233, 168] width 220 height 17
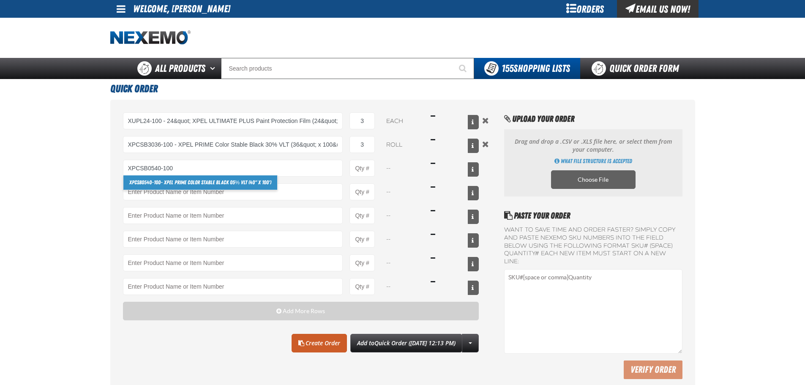
click at [197, 181] on link "XPCSB0540-100 - XPEL PRIME Color Stable Black 05% VLT (40" x 100')" at bounding box center [200, 182] width 154 height 14
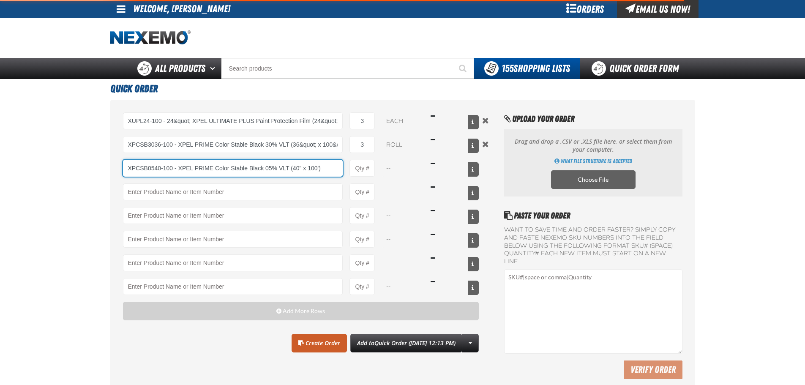
type input "XPCSB0540-100 - XPEL PRIME Color Stable Black 05% VLT (40&quot; x 100&#x27;)"
type input "1"
select select "roll"
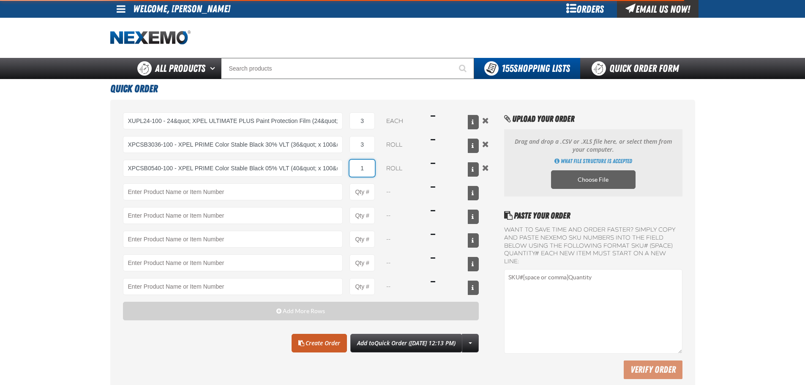
type input "XPCSB0540-100 - XPEL PRIME Color Stable Black 05% VLT (40&quot; x 100&#x27;)"
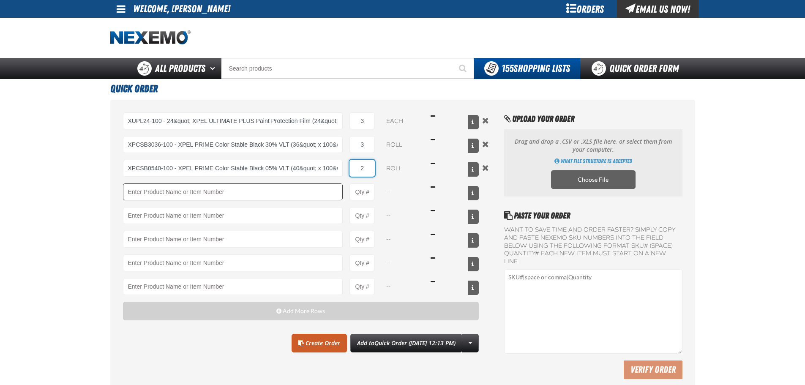
type input "2"
click at [197, 189] on input "Product" at bounding box center [233, 191] width 220 height 17
click at [193, 205] on link "XP-TL25500 - Hot MSRP Laminates (100 Piece)" at bounding box center [175, 206] width 104 height 14
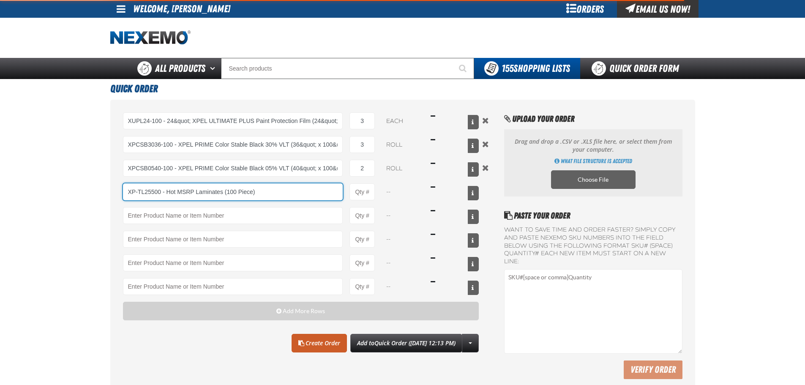
type input "XP-TL25500 - Hot MSRP Laminates (100 Piece)"
type input "1"
select select "pack"
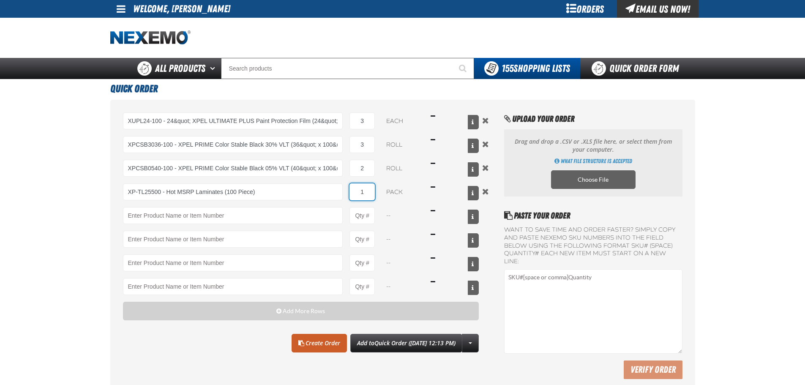
type input "XP-TL25500 - Hot MSRP Laminates (100 Piece)"
type input "2"
click at [292, 340] on link "Create Order" at bounding box center [319, 343] width 55 height 19
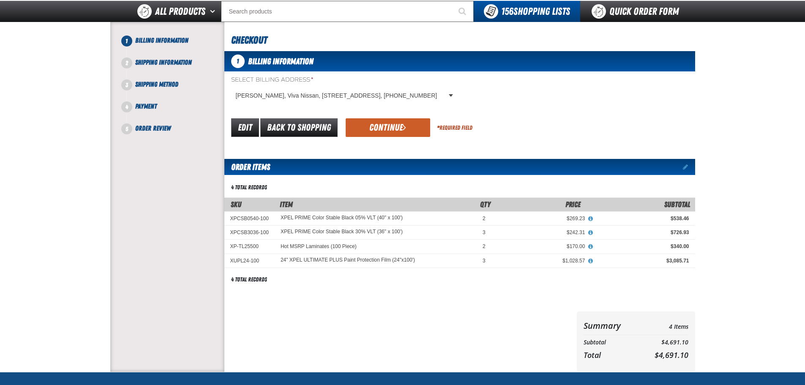
scroll to position [42, 0]
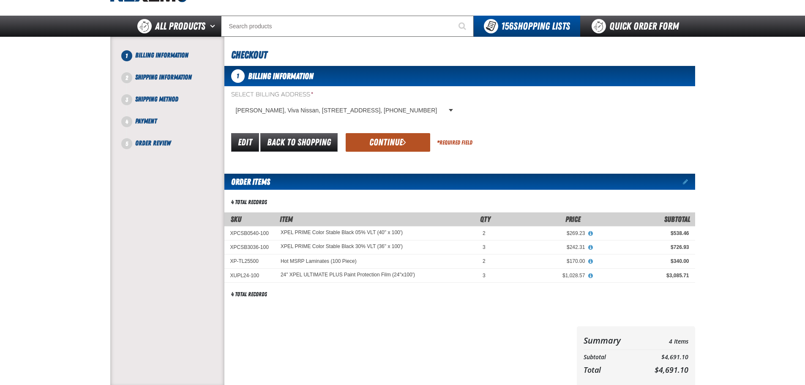
click at [382, 145] on button "Continue" at bounding box center [388, 142] width 85 height 19
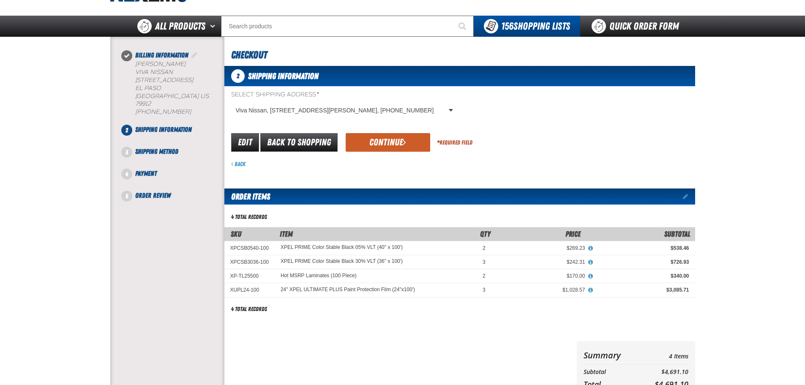
click at [382, 145] on button "Continue" at bounding box center [388, 142] width 85 height 19
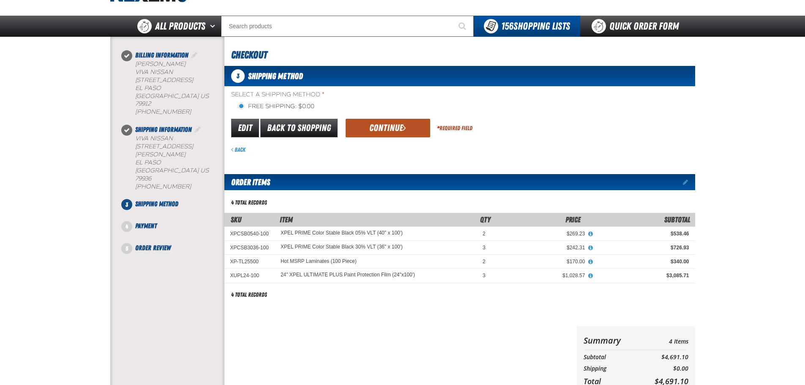
click at [380, 131] on button "Continue" at bounding box center [388, 128] width 85 height 19
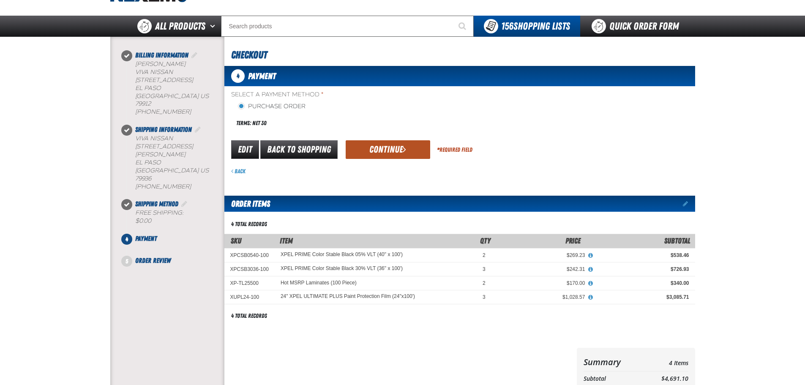
click at [387, 151] on button "Continue" at bounding box center [388, 149] width 85 height 19
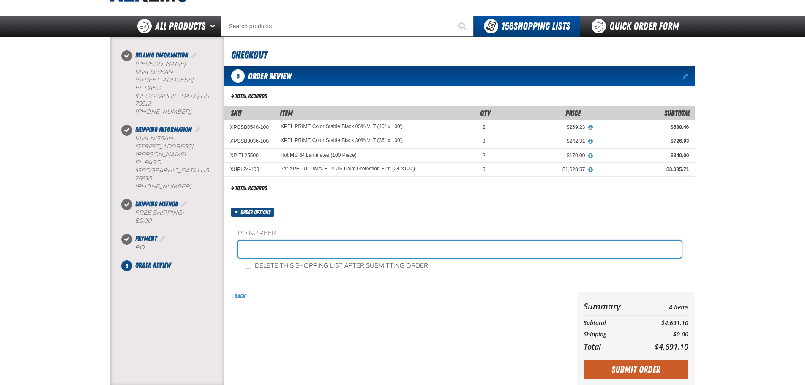
click at [317, 249] on input "text" at bounding box center [460, 249] width 444 height 17
type input "12072"
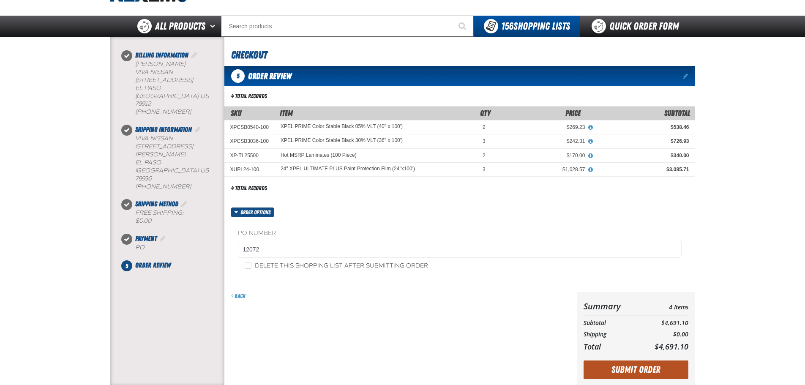
click at [652, 374] on button "Submit Order" at bounding box center [636, 369] width 105 height 19
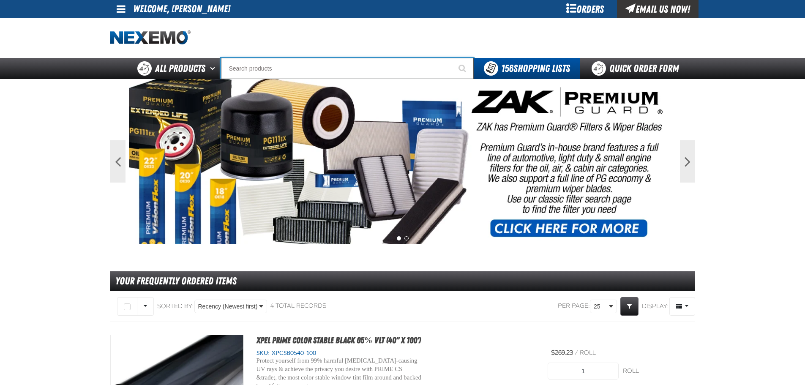
click at [335, 70] on input "Search" at bounding box center [347, 68] width 253 height 21
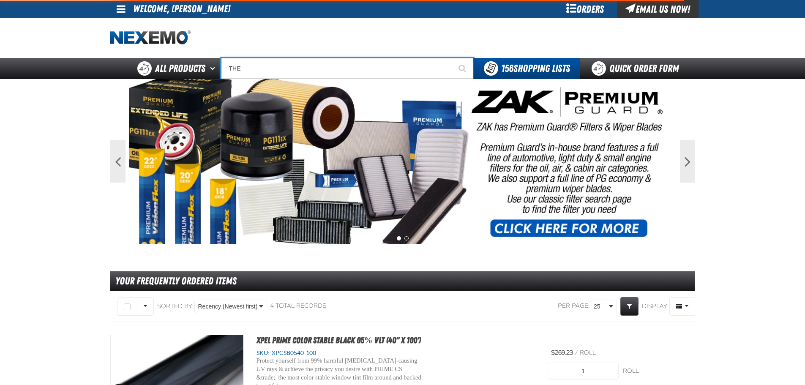
type input "THE"
type input "THE Reach"
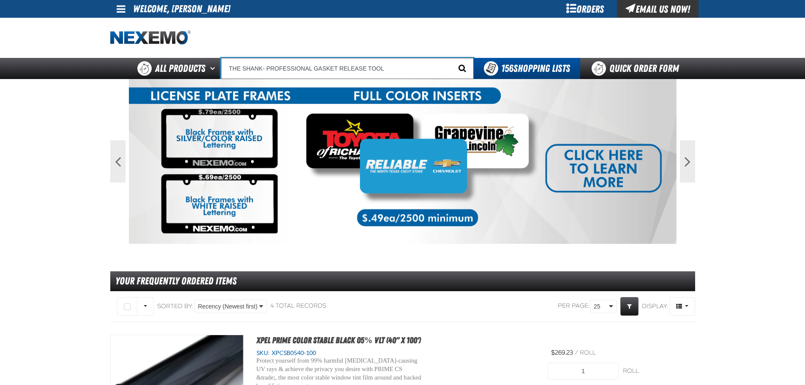
type input "THE SHANK- PROFESSIONAL GASKET RELEASE TOOL"
click at [461, 67] on span "Start Searching" at bounding box center [462, 68] width 8 height 8
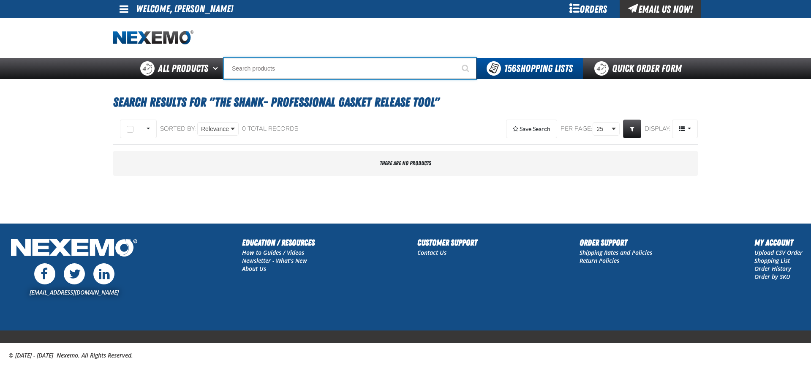
click at [280, 70] on input "Search" at bounding box center [350, 68] width 253 height 21
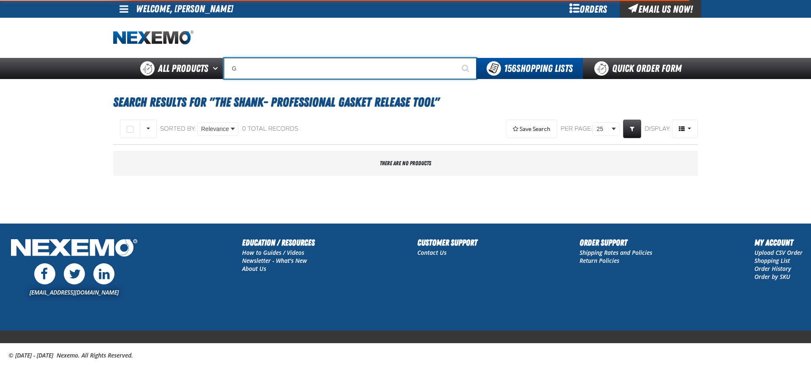
type input "GA"
type input "GAS SAVER"
type input "GAS"
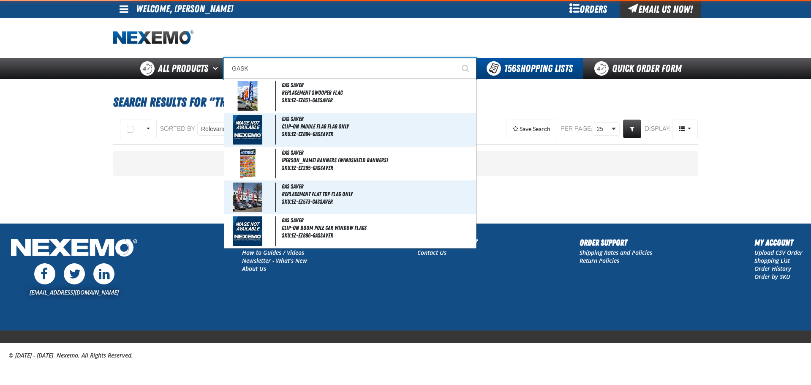
type input "[PERSON_NAME]"
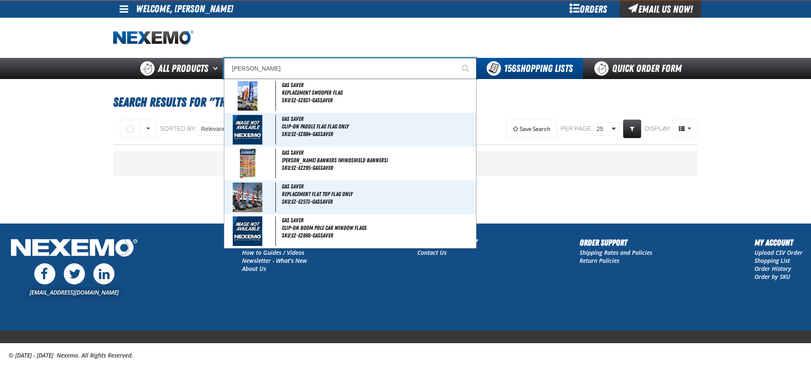
type input "GASKEt Push Stick"
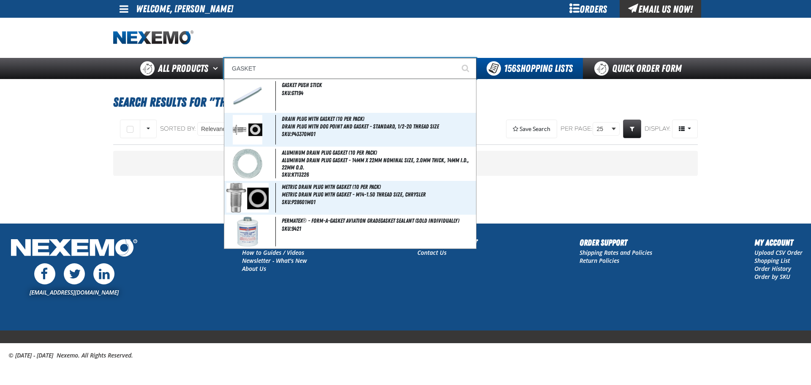
type input "GASKET"
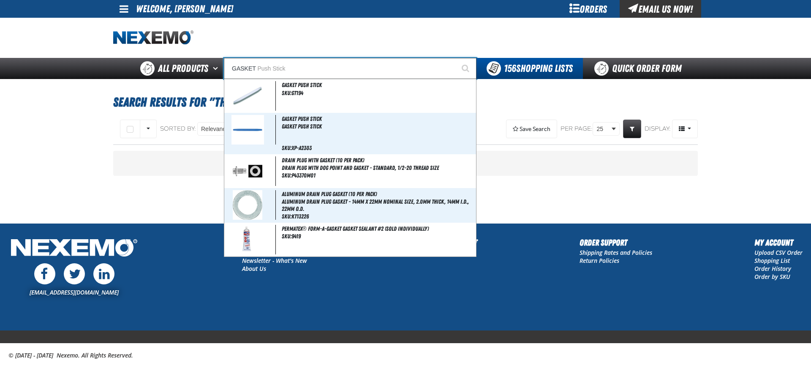
type input "GASKET Push Stick"
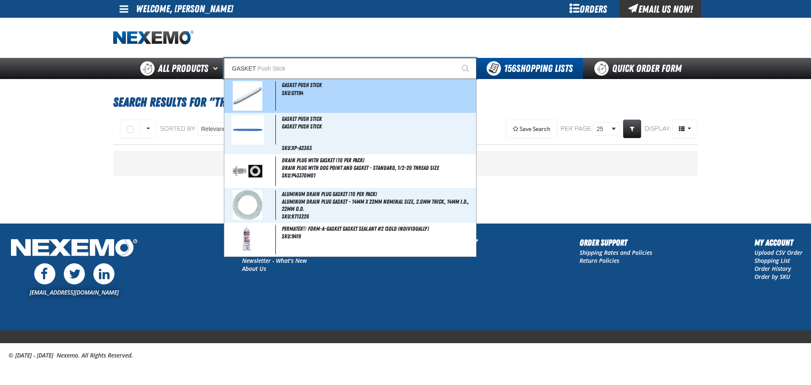
click at [247, 92] on img at bounding box center [248, 96] width 30 height 30
type input "Gasket Push Stick"
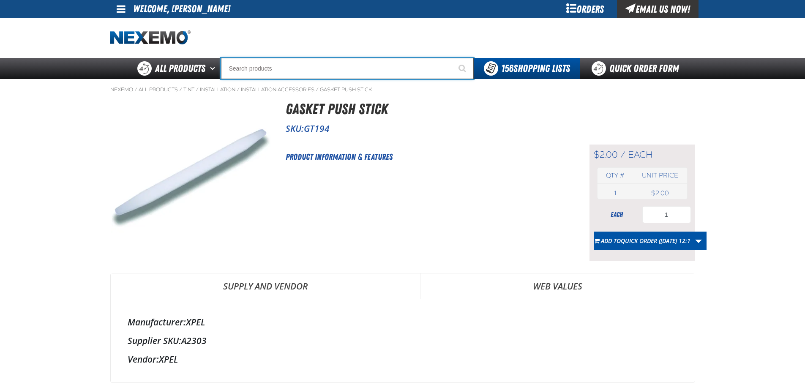
click at [297, 68] on input "Search" at bounding box center [347, 68] width 253 height 21
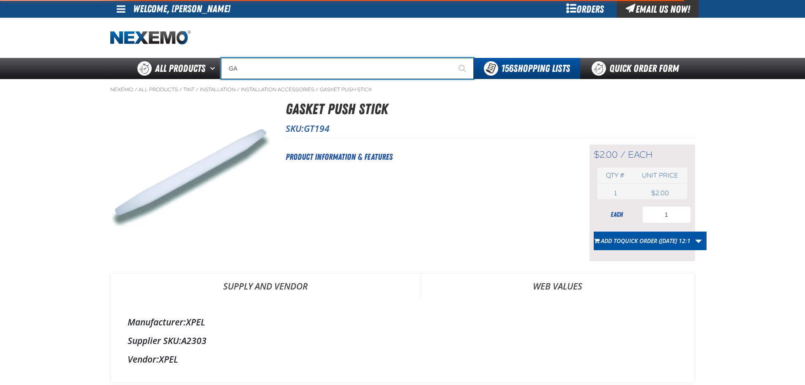
type input "GAS"
type input "GAS SAVER"
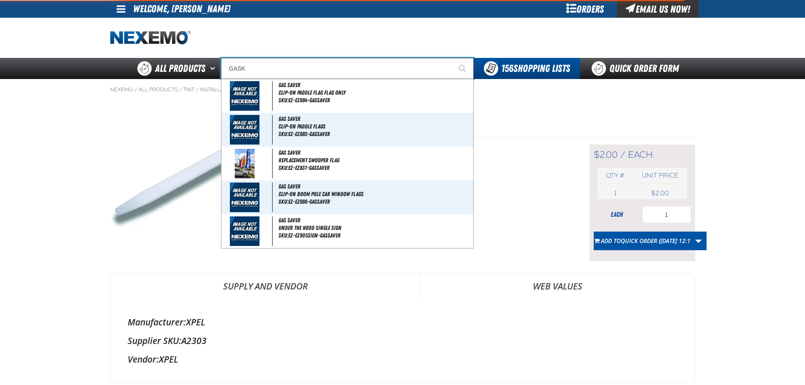
type input "[PERSON_NAME]"
type input "GASKEt Push Stick"
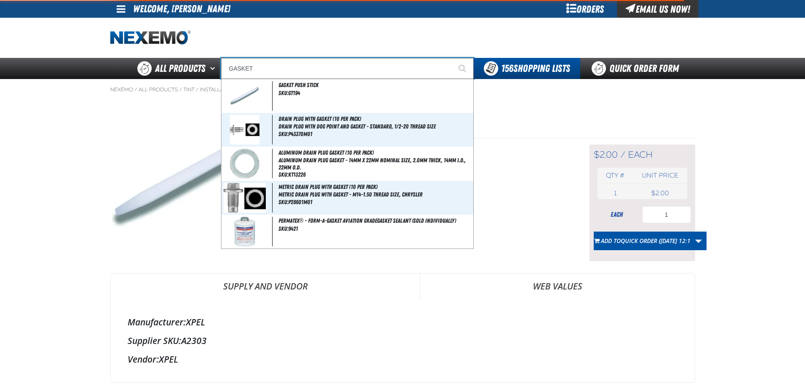
type input "GASKET"
type input "GASKET Push Stick"
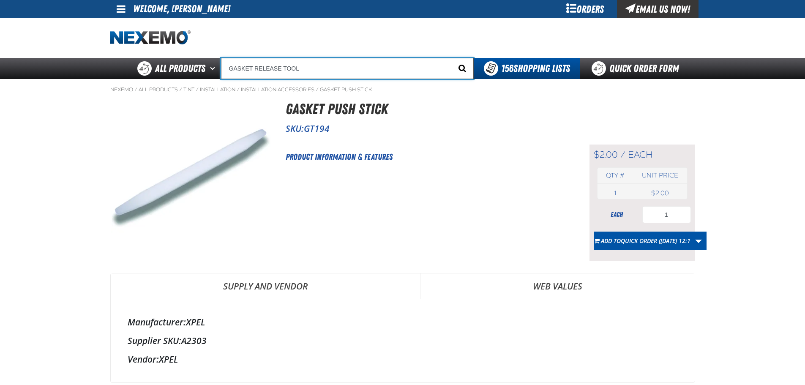
type input "GASKET RELEASE TOOL"
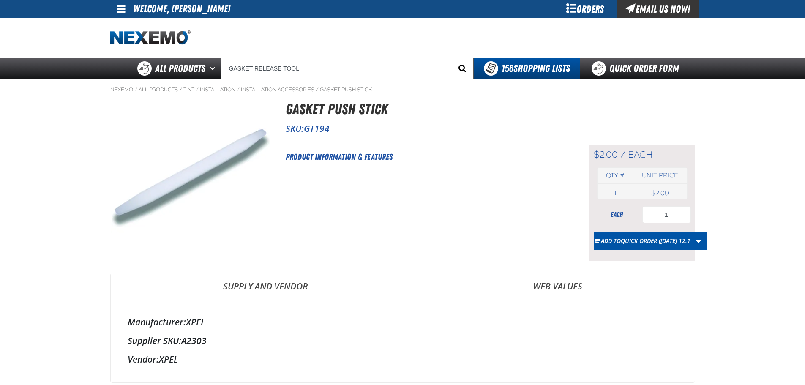
click at [454, 65] on button "Start Searching" at bounding box center [463, 68] width 21 height 21
